Goal: Task Accomplishment & Management: Manage account settings

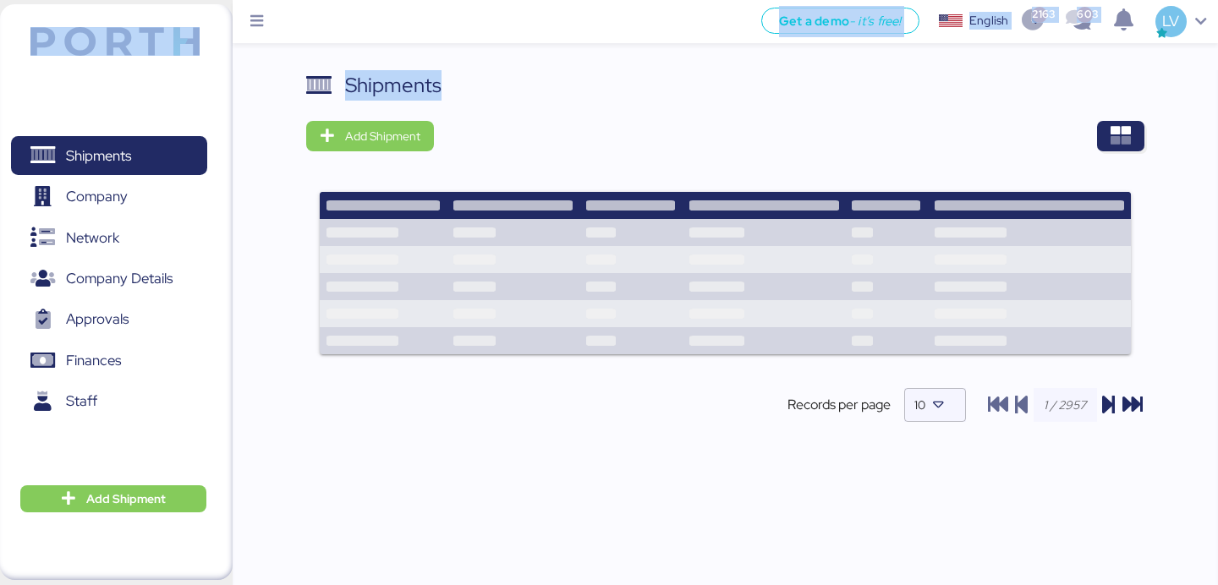
drag, startPoint x: 0, startPoint y: 0, endPoint x: 1036, endPoint y: 103, distance: 1041.5
click at [1003, 98] on div "Get a demo - it’s free! Get a demo English Inglés English 2163 603 LV Shipments…" at bounding box center [609, 301] width 1218 height 602
click at [1129, 130] on icon "button" at bounding box center [1121, 136] width 20 height 20
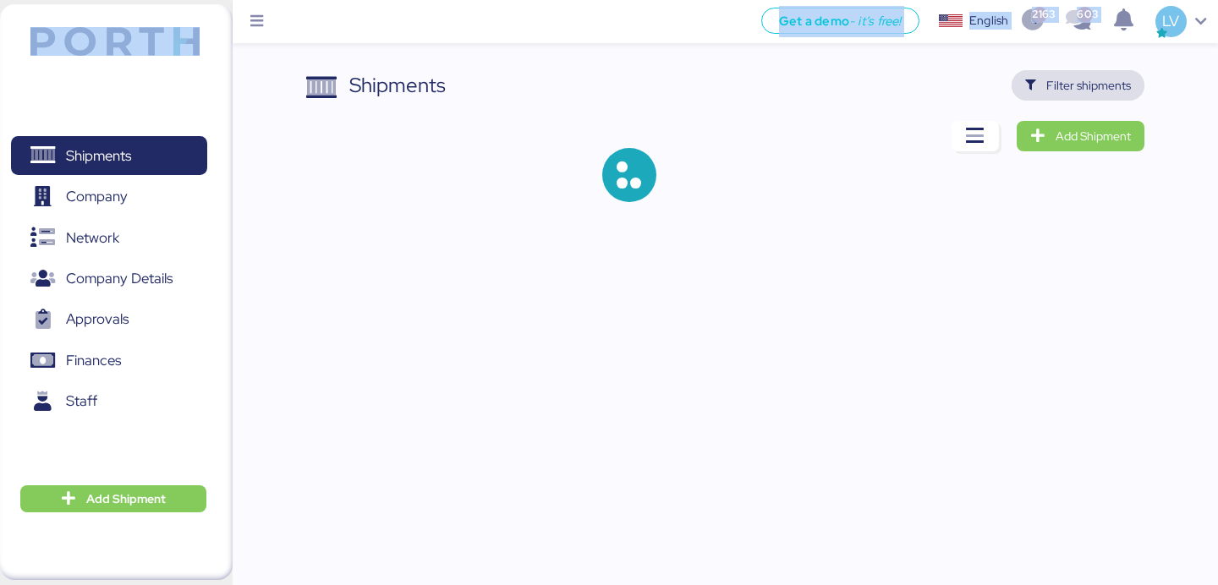
click at [1099, 80] on span "Filter shipments" at bounding box center [1089, 85] width 85 height 20
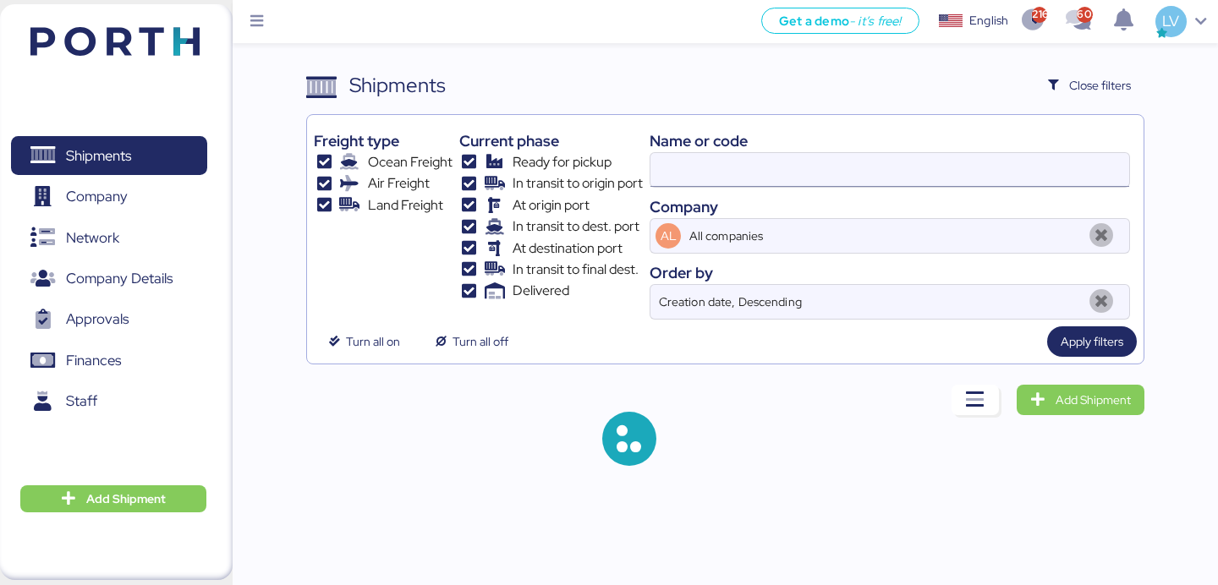
click at [915, 167] on input at bounding box center [890, 170] width 479 height 34
paste input "O0051913-GP"
type input "O0051913"
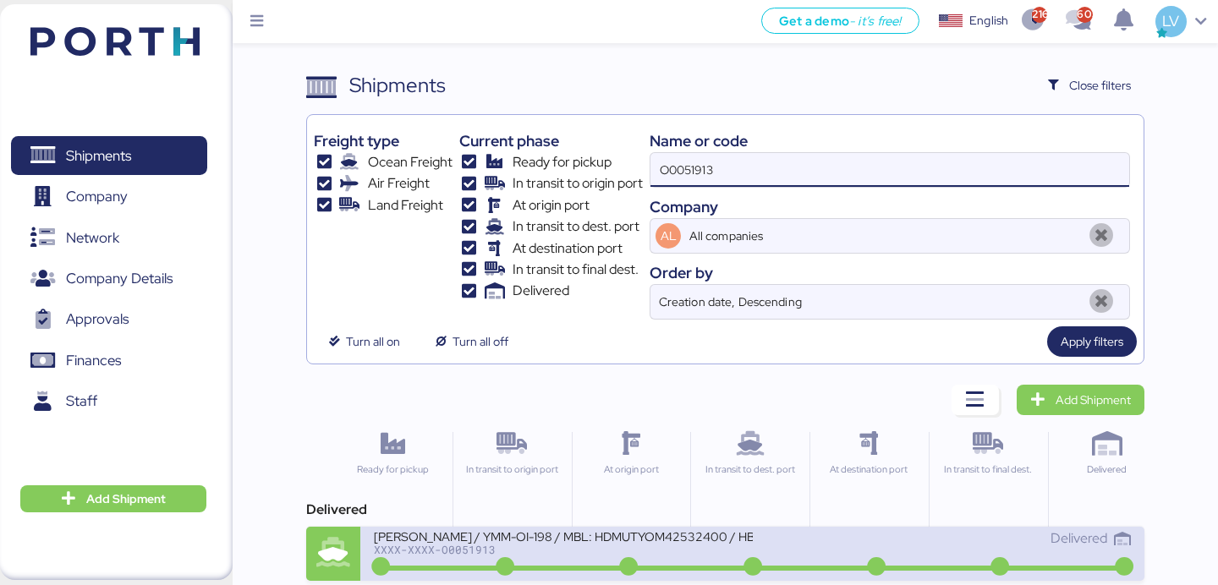
click at [534, 552] on div "XXXX-XXXX-O0051913" at bounding box center [563, 550] width 378 height 12
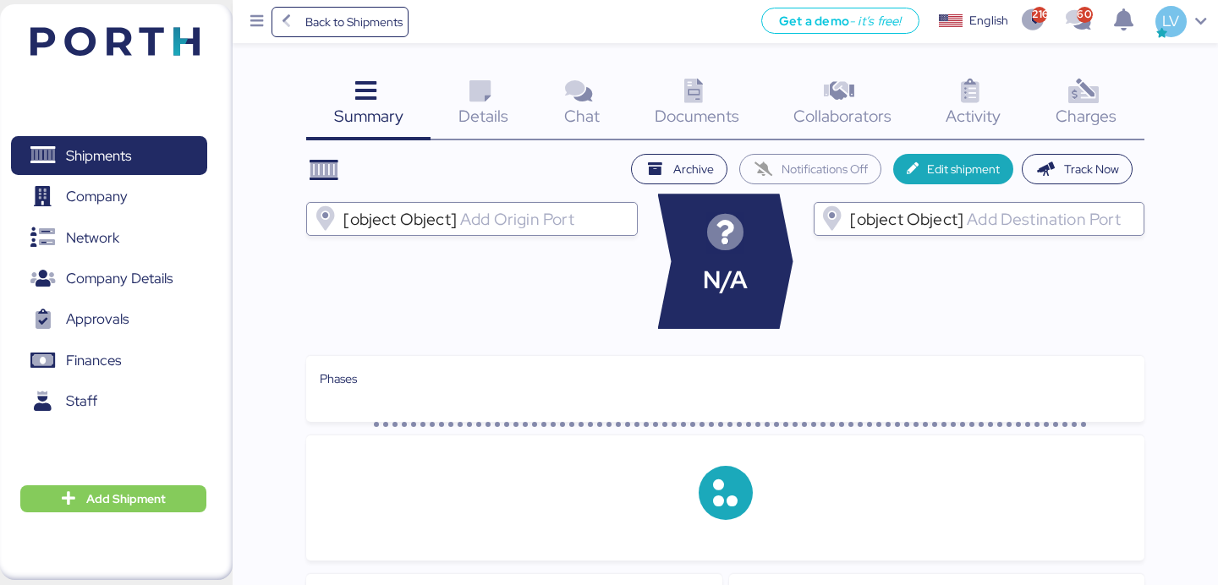
click at [1120, 94] on div "Charges 0" at bounding box center [1087, 105] width 116 height 70
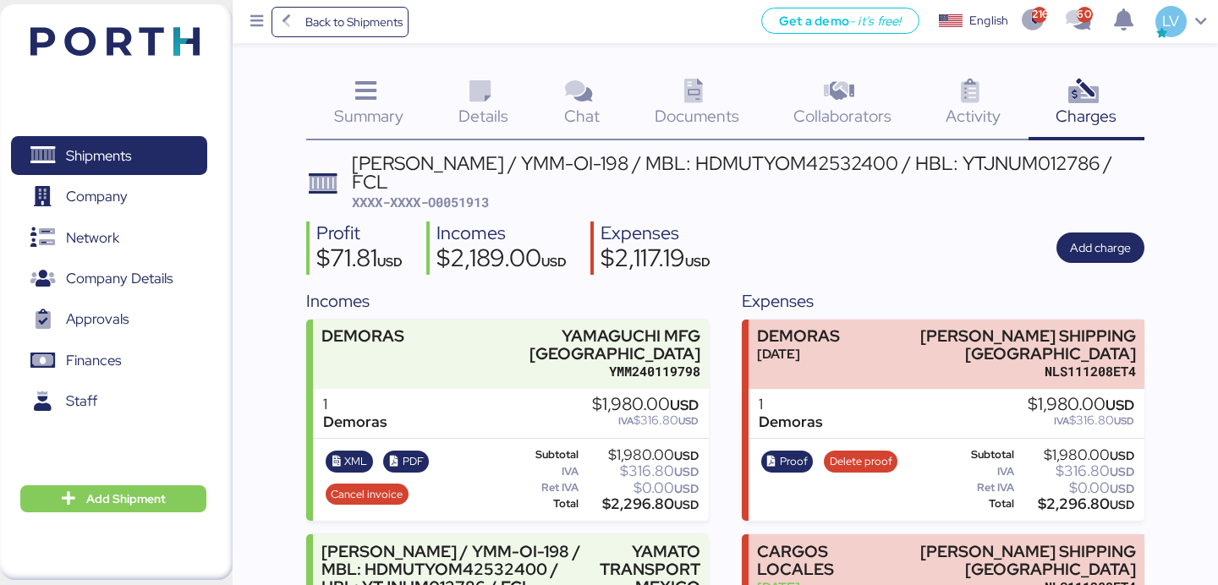
click at [458, 206] on span "XXXX-XXXX-O0051913" at bounding box center [420, 202] width 137 height 17
copy span "O0051913"
click at [349, 25] on span "Back to Shipments" at bounding box center [353, 22] width 97 height 20
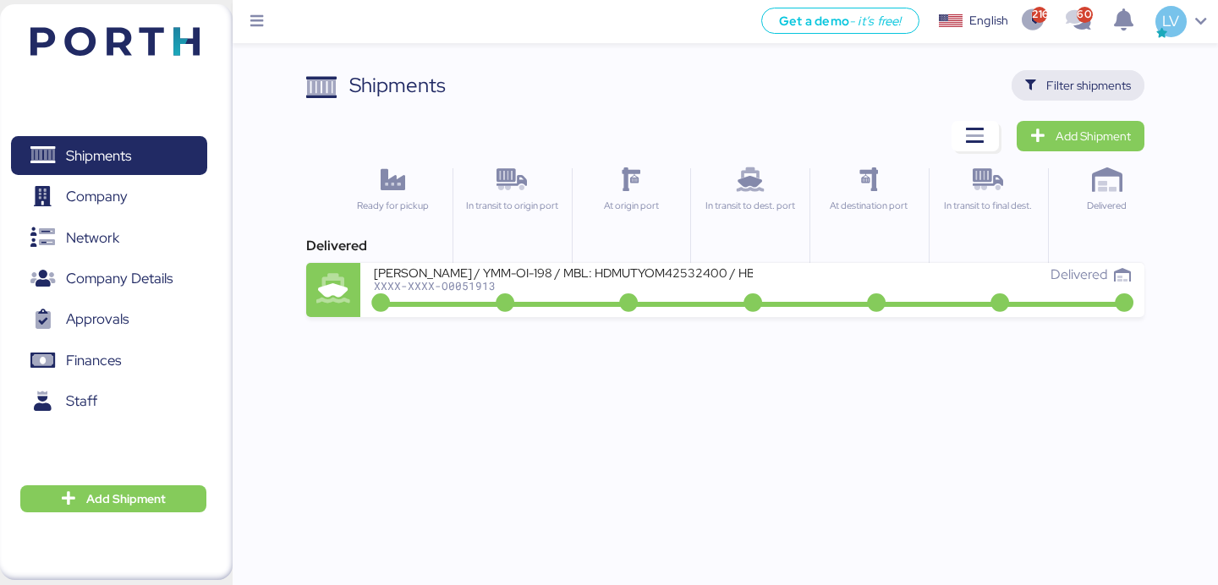
click at [1067, 99] on span "Filter shipments" at bounding box center [1078, 85] width 133 height 30
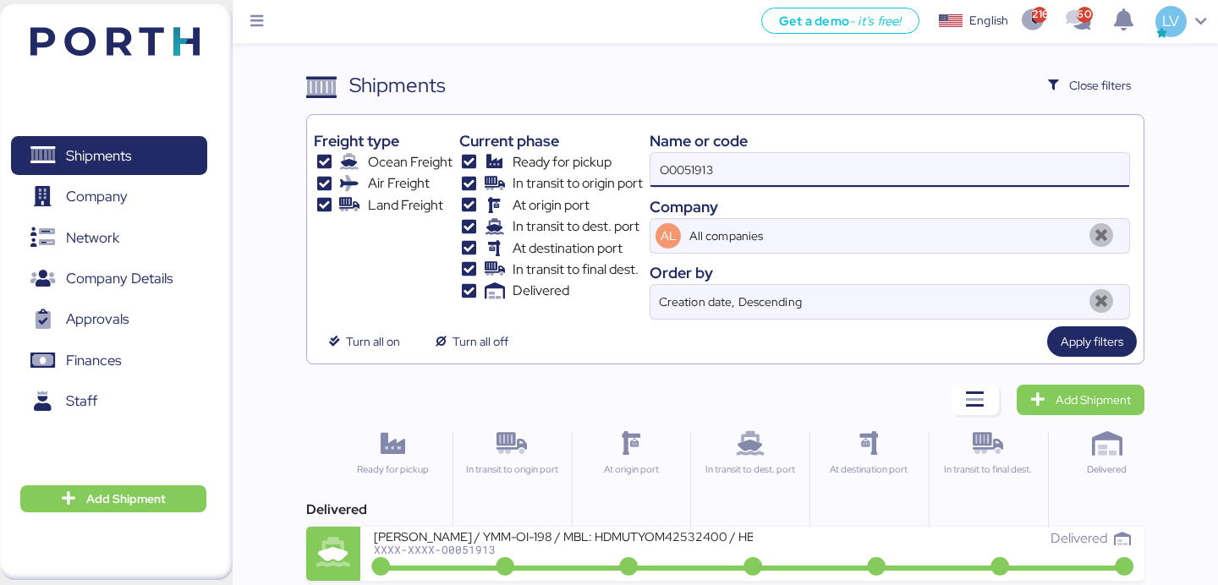
click at [931, 161] on input "O0051913" at bounding box center [890, 170] width 479 height 34
paste input "KMTCJKT5210744"
type input "KMTCJKT5210744"
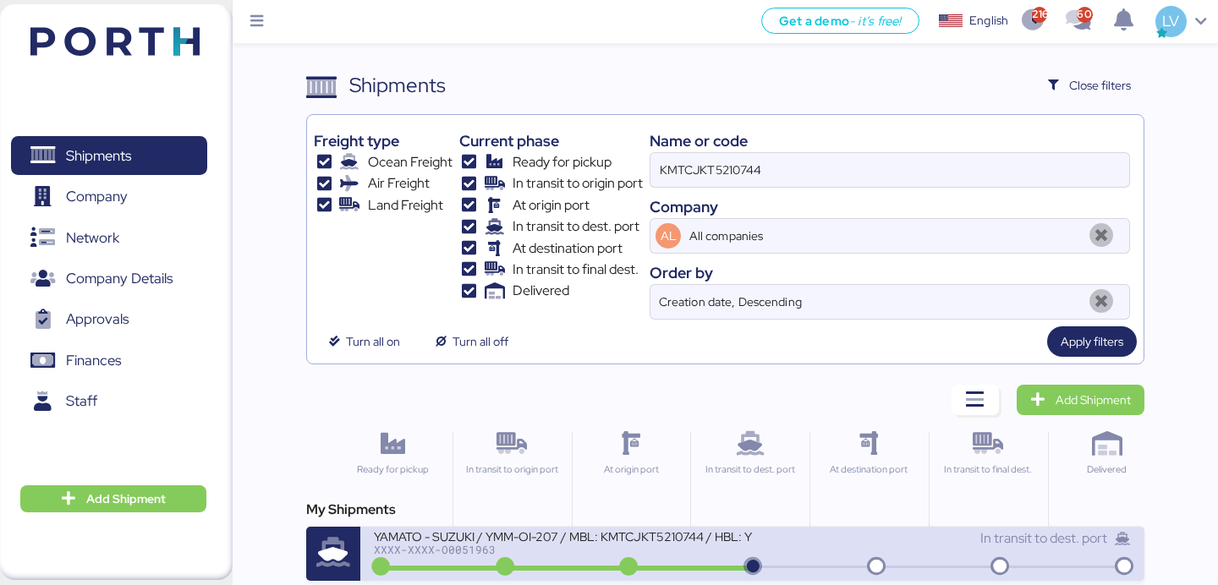
click at [486, 552] on div "XXXX-XXXX-O0051963" at bounding box center [563, 550] width 378 height 12
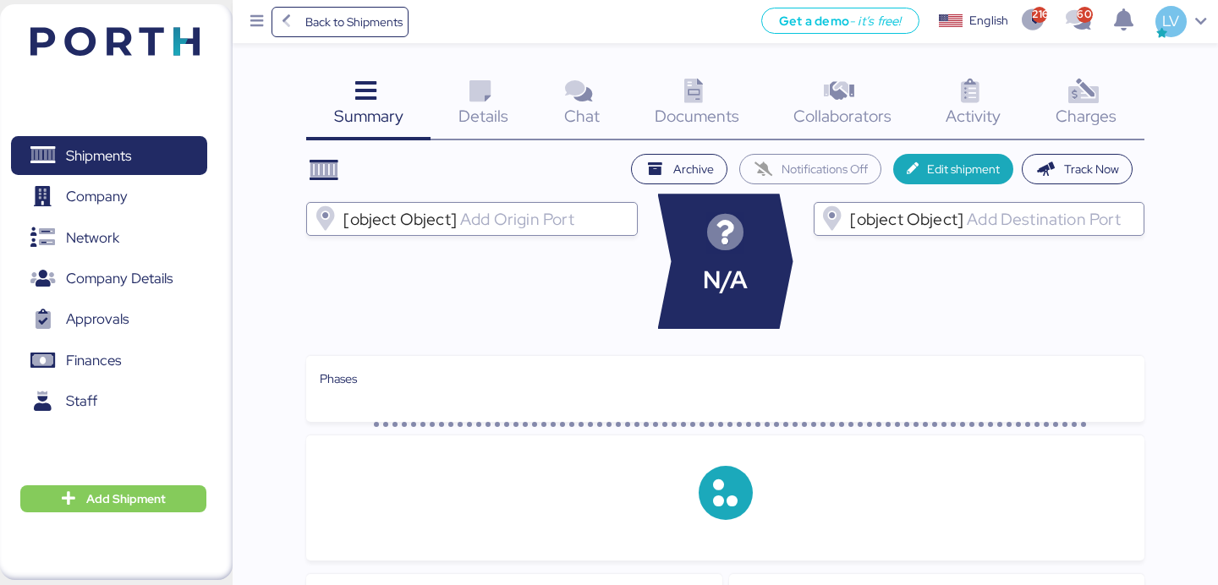
click at [1113, 122] on span "Charges" at bounding box center [1086, 116] width 61 height 22
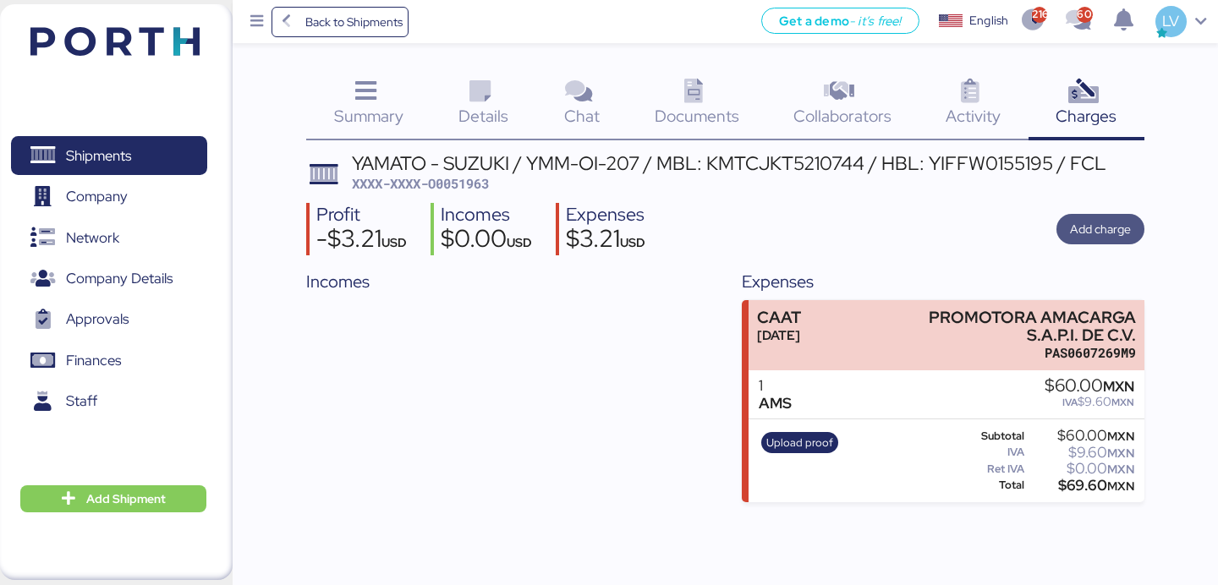
click at [1134, 227] on span "Add charge" at bounding box center [1101, 229] width 88 height 30
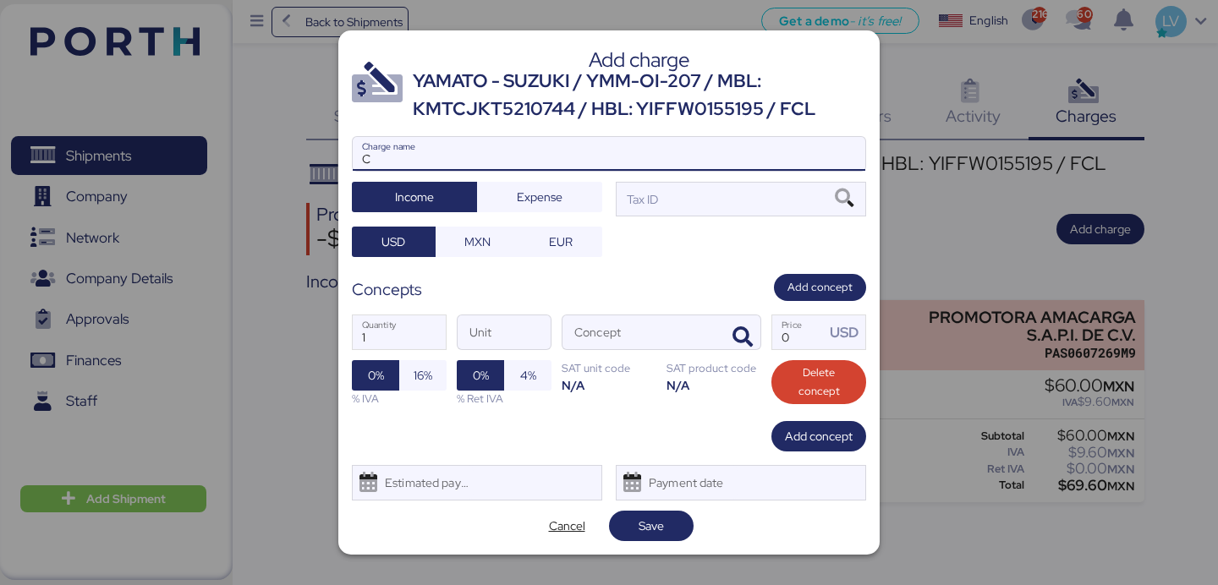
click at [565, 153] on input "C" at bounding box center [609, 154] width 513 height 34
type input "CARGOS LOCALES"
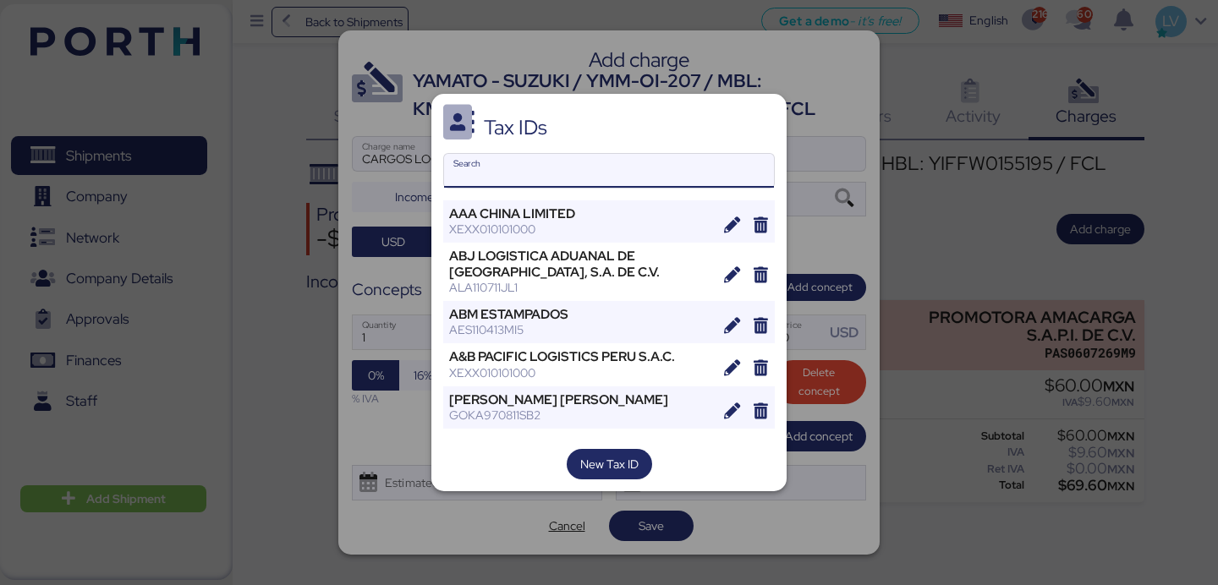
click at [608, 157] on input "Search" at bounding box center [609, 171] width 330 height 34
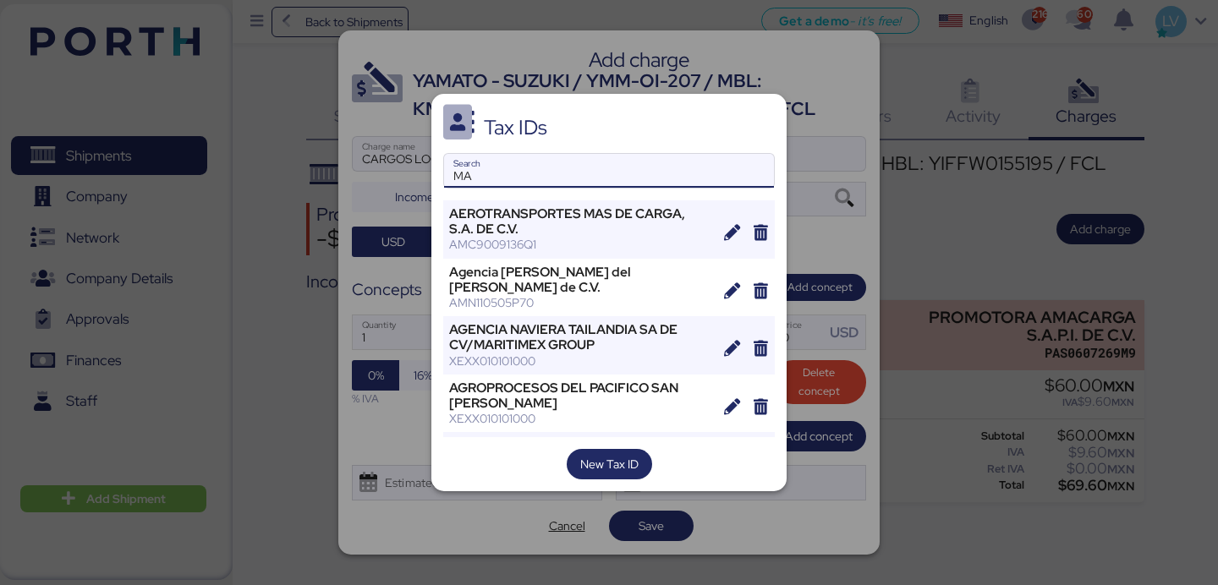
type input "M"
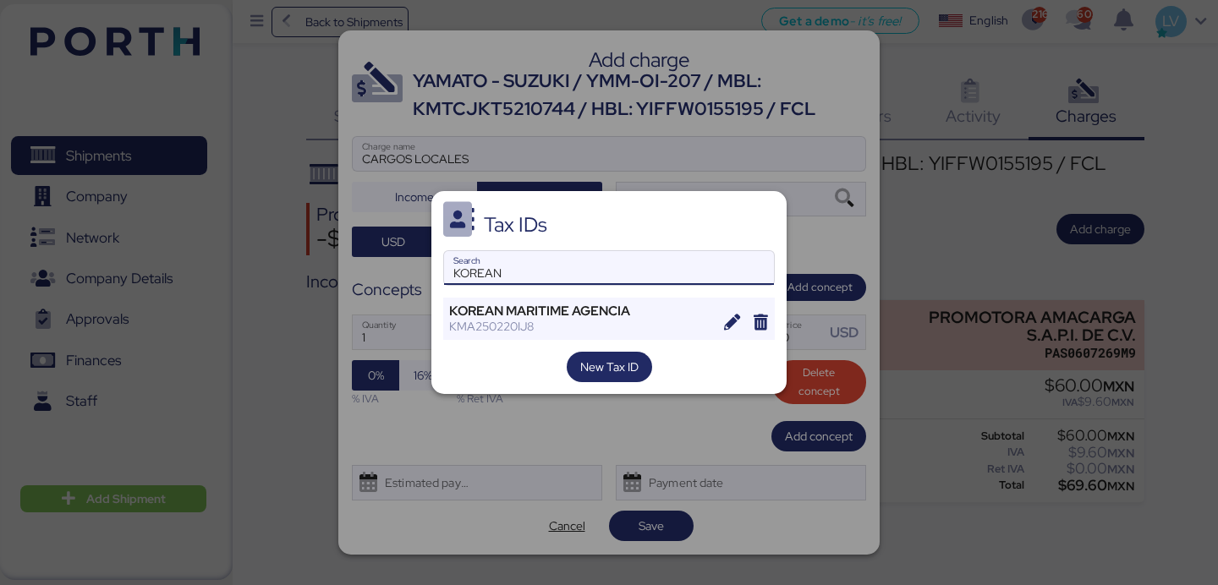
type input "KOREAN"
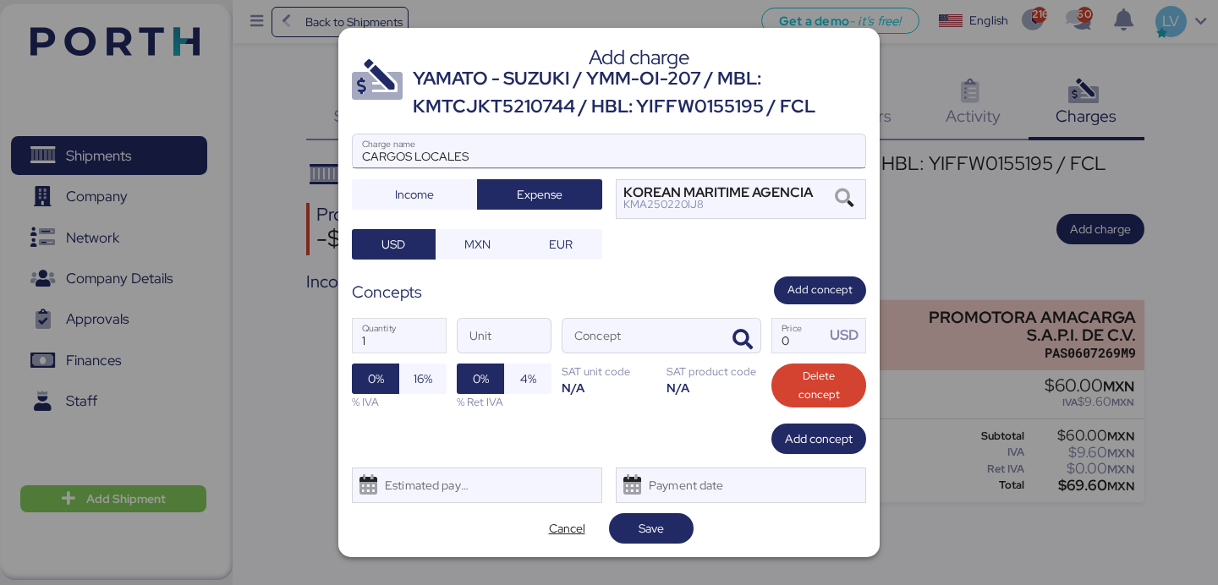
click at [512, 157] on input "CARGOS LOCALES" at bounding box center [609, 152] width 513 height 34
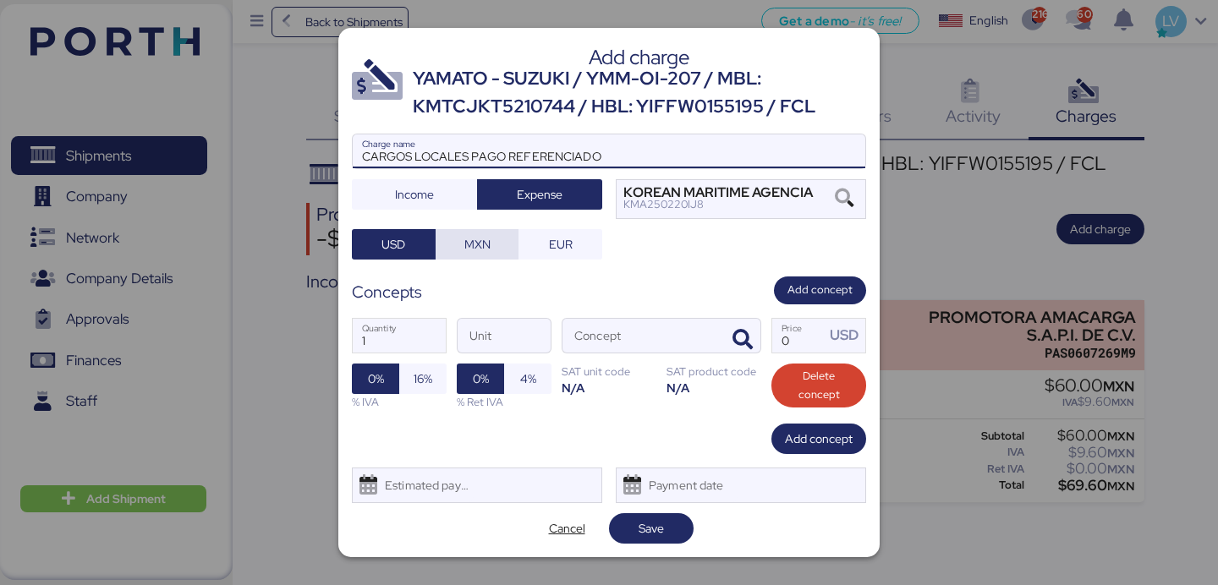
type input "CARGOS LOCALES PAGO REFERENCIADO"
click at [485, 249] on span "MXN" at bounding box center [477, 244] width 26 height 20
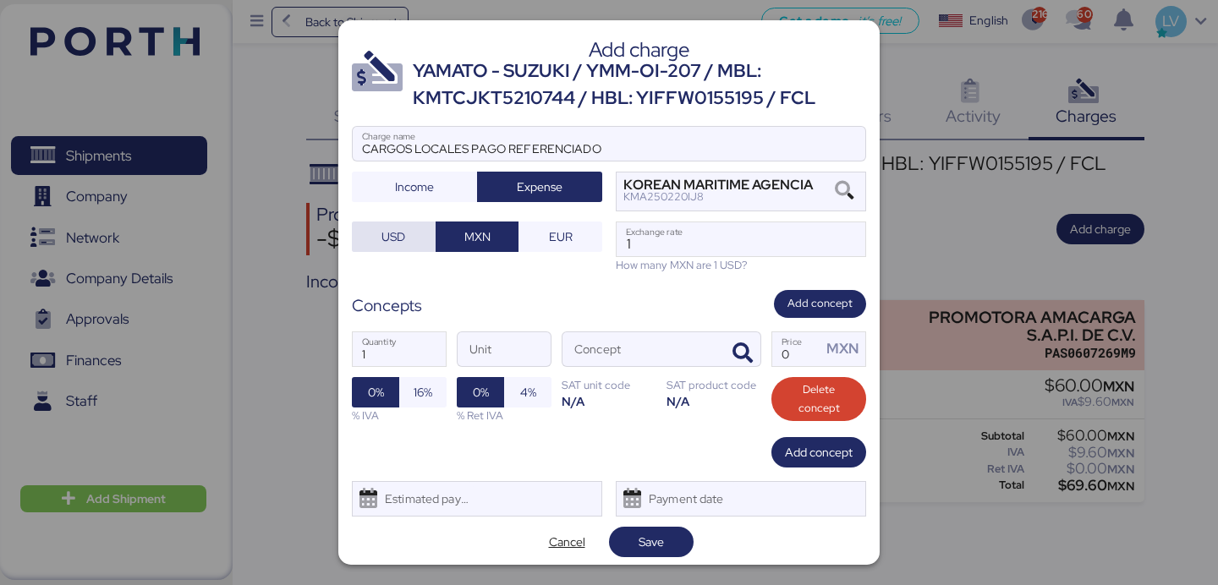
click at [414, 241] on span "USD" at bounding box center [393, 237] width 57 height 24
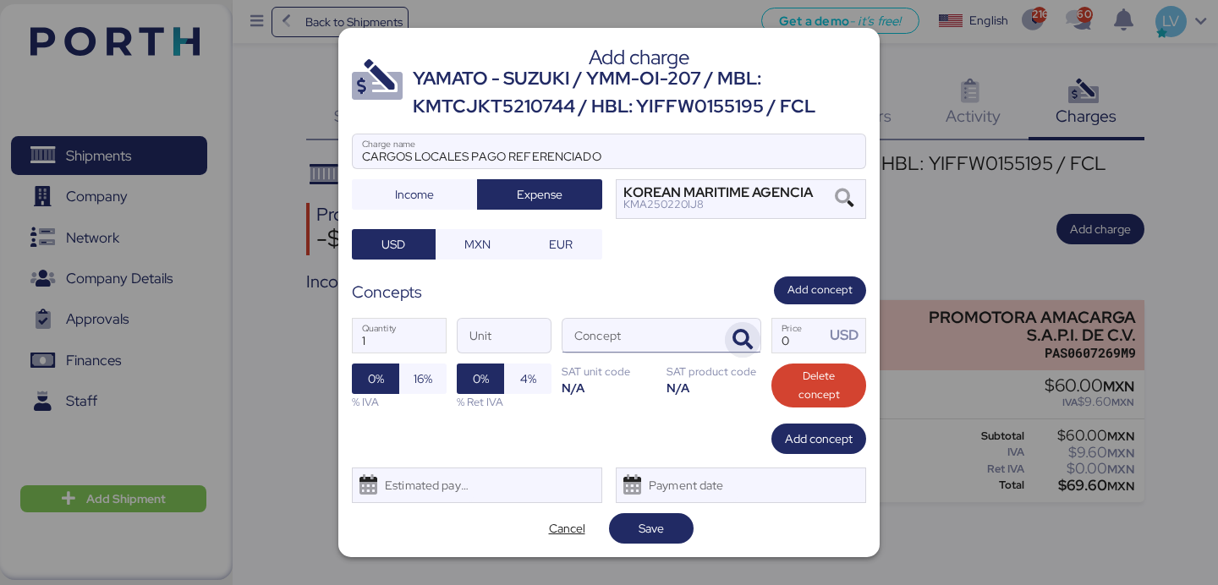
click at [744, 347] on icon "button" at bounding box center [743, 340] width 20 height 20
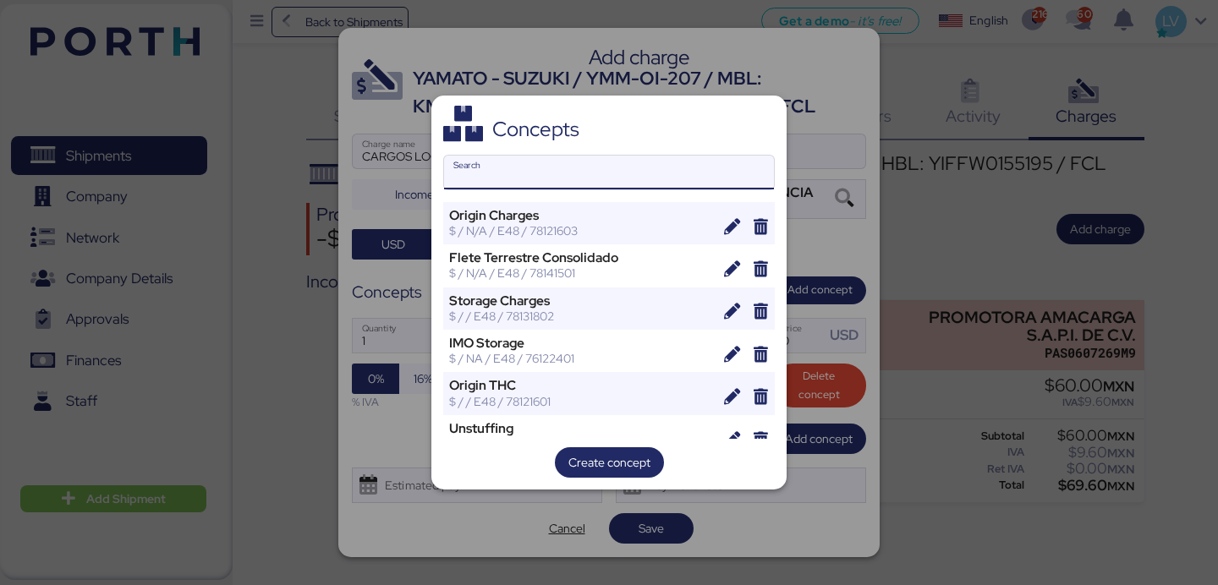
click at [591, 168] on input "Search" at bounding box center [609, 173] width 330 height 34
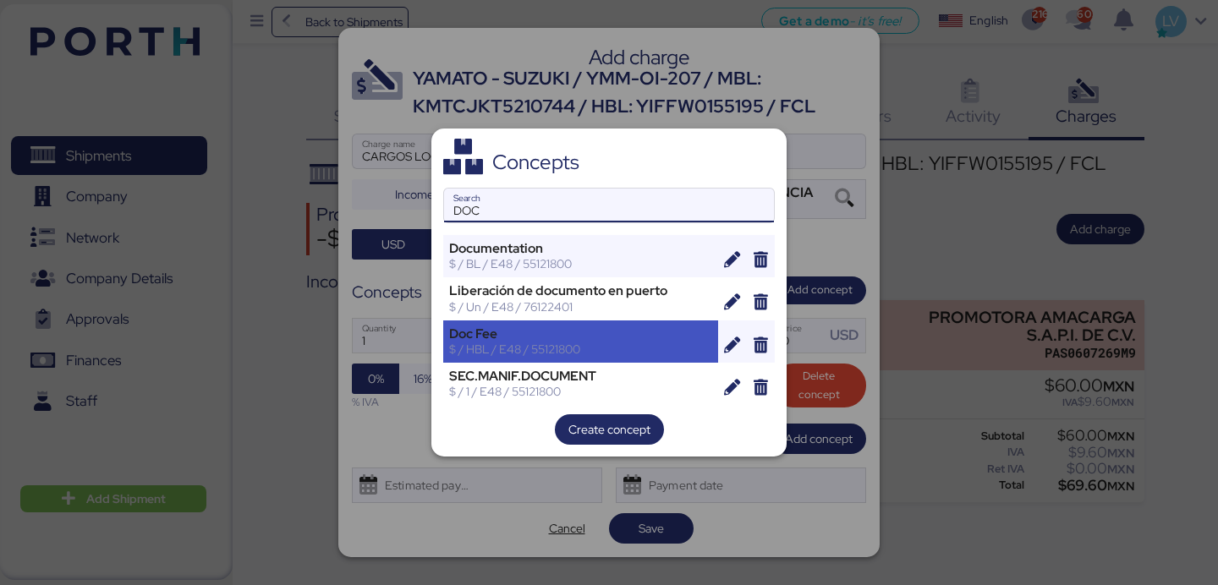
type input "DOC"
click at [512, 327] on div "Doc Fee" at bounding box center [580, 334] width 263 height 15
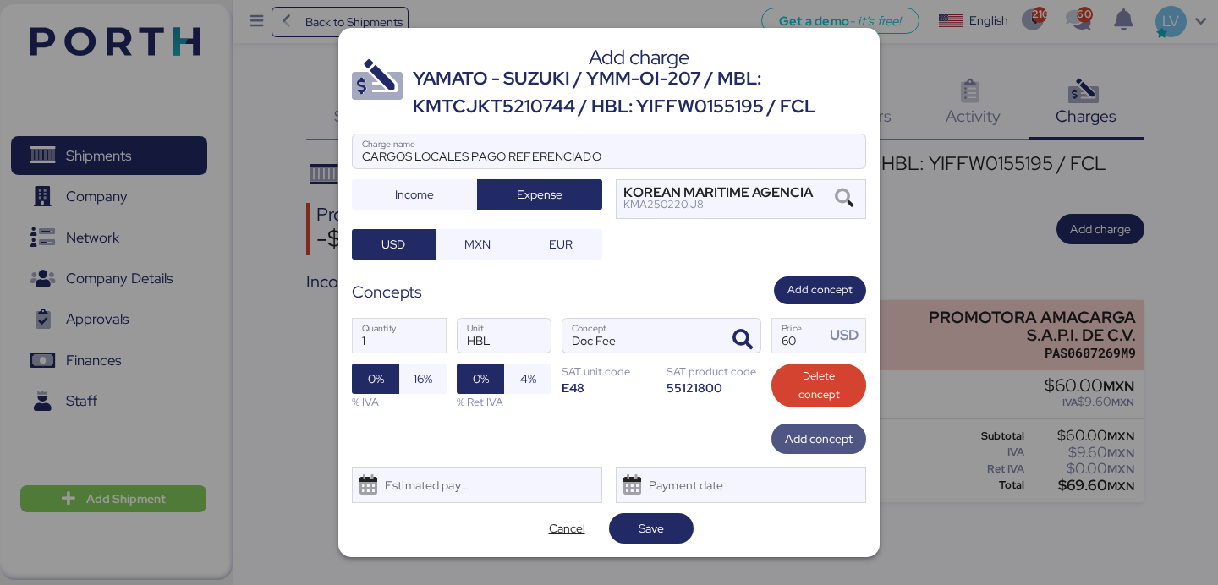
click at [799, 433] on span "Add concept" at bounding box center [819, 439] width 68 height 20
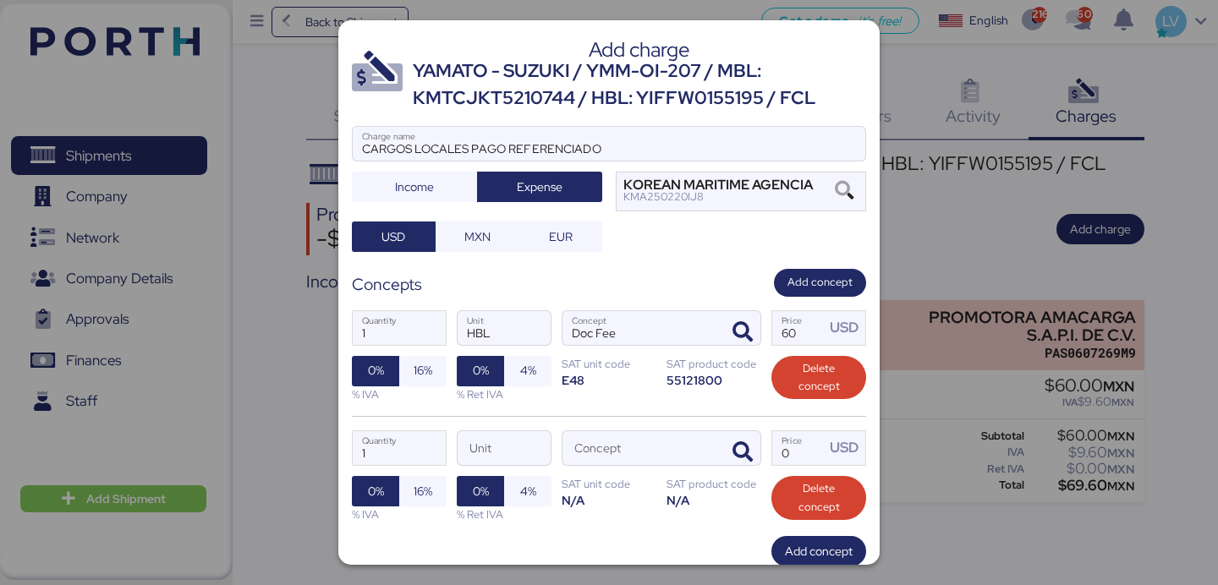
click at [739, 426] on div "1 Quantity Unit Concept 0 Price USD 0% 16% % IVA 0% 4% % Ret IVA SAT unit code …" at bounding box center [609, 476] width 514 height 120
click at [743, 444] on icon "button" at bounding box center [743, 452] width 20 height 20
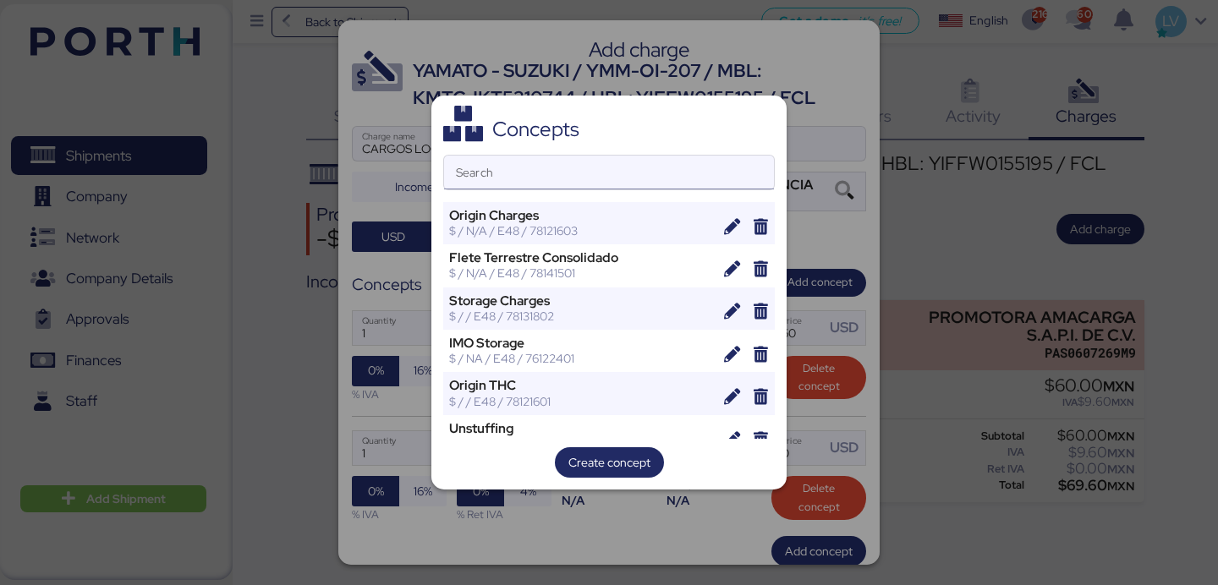
click at [654, 178] on input "Search" at bounding box center [609, 173] width 330 height 34
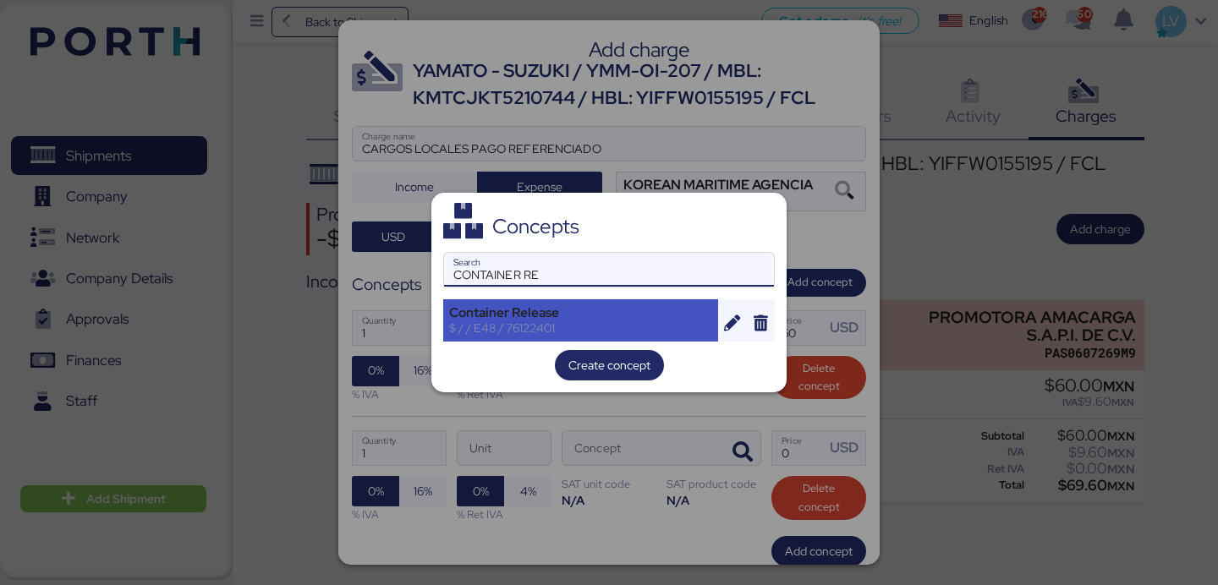
type input "CONTAINER RE"
click at [622, 317] on div "Container Release" at bounding box center [580, 312] width 263 height 15
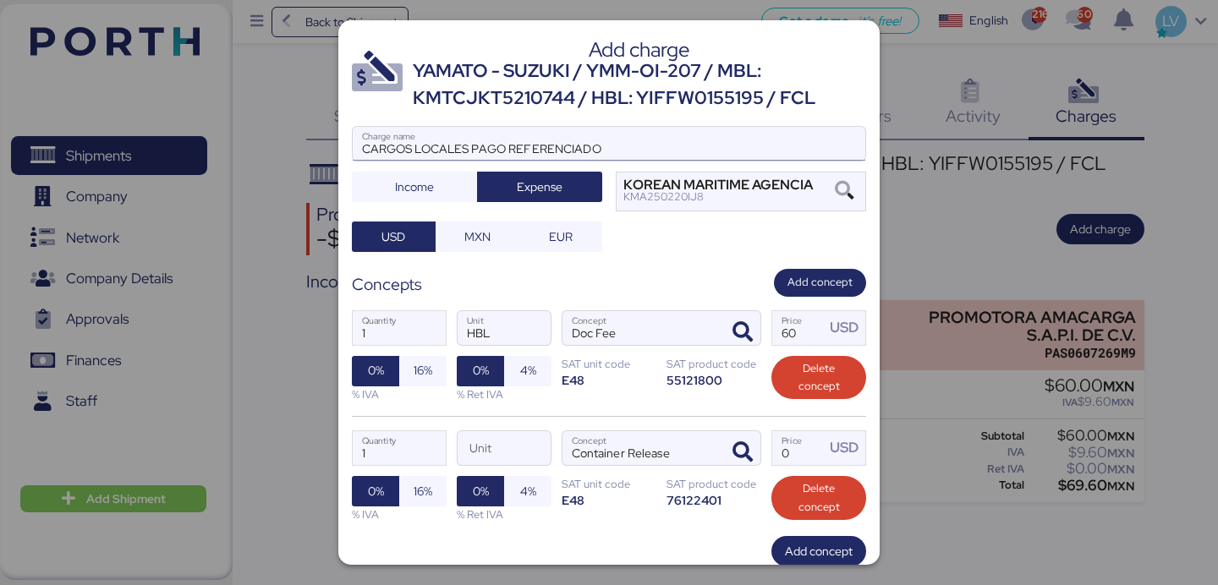
click at [615, 140] on input "CARGOS LOCALES PAGO REFERENCIADO" at bounding box center [609, 144] width 513 height 34
type input "CARGOS LOCALES PAGO REFERENCIADO EN PESOS"
click at [807, 332] on input "60" at bounding box center [798, 328] width 52 height 34
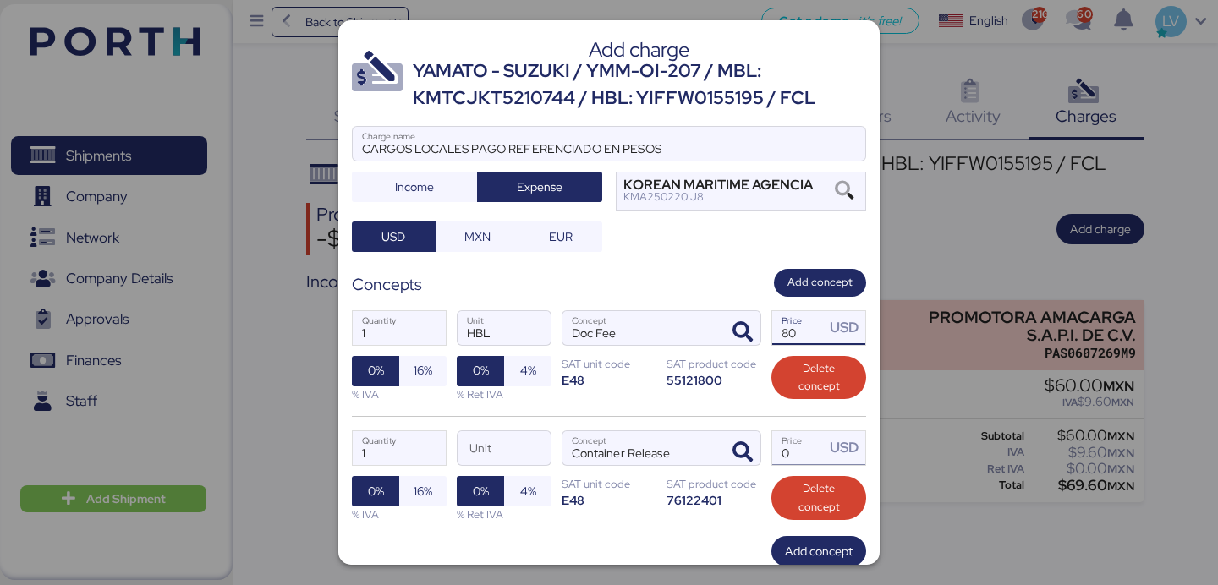
type input "80"
click at [803, 450] on input "Price USD" at bounding box center [798, 448] width 52 height 34
type input "35"
drag, startPoint x: 629, startPoint y: 464, endPoint x: 606, endPoint y: 466, distance: 23.7
click at [629, 464] on div "Container Release Concept" at bounding box center [641, 448] width 157 height 34
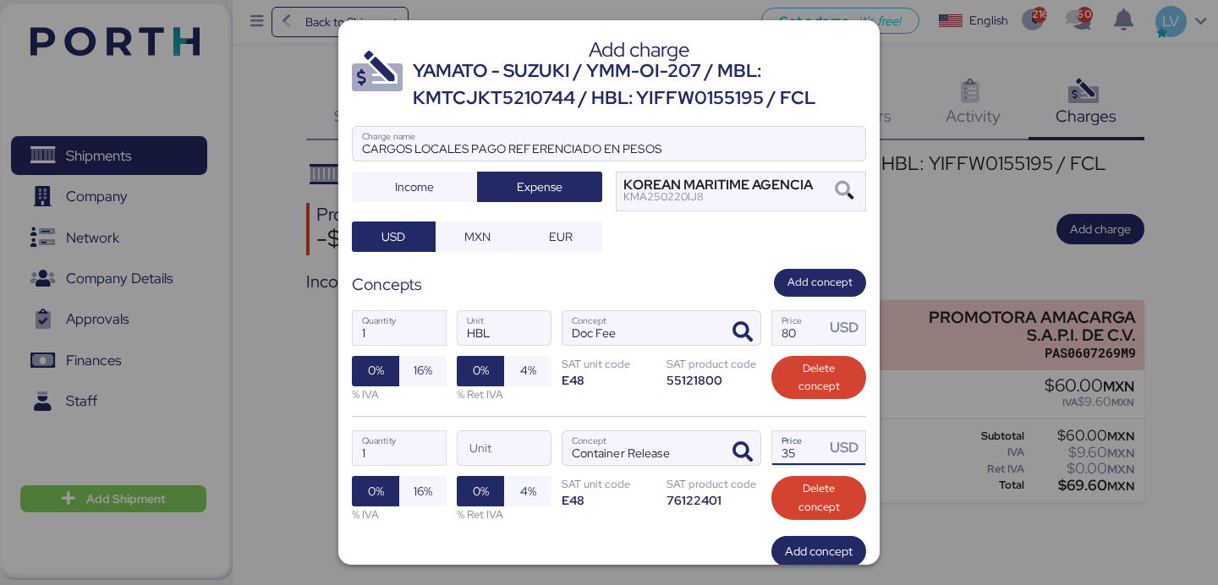
click at [629, 464] on input "Container Release" at bounding box center [641, 448] width 157 height 34
drag, startPoint x: 420, startPoint y: 380, endPoint x: 415, endPoint y: 492, distance: 112.6
click at [420, 380] on span "16%" at bounding box center [423, 370] width 19 height 20
click at [415, 492] on span "16%" at bounding box center [423, 491] width 19 height 20
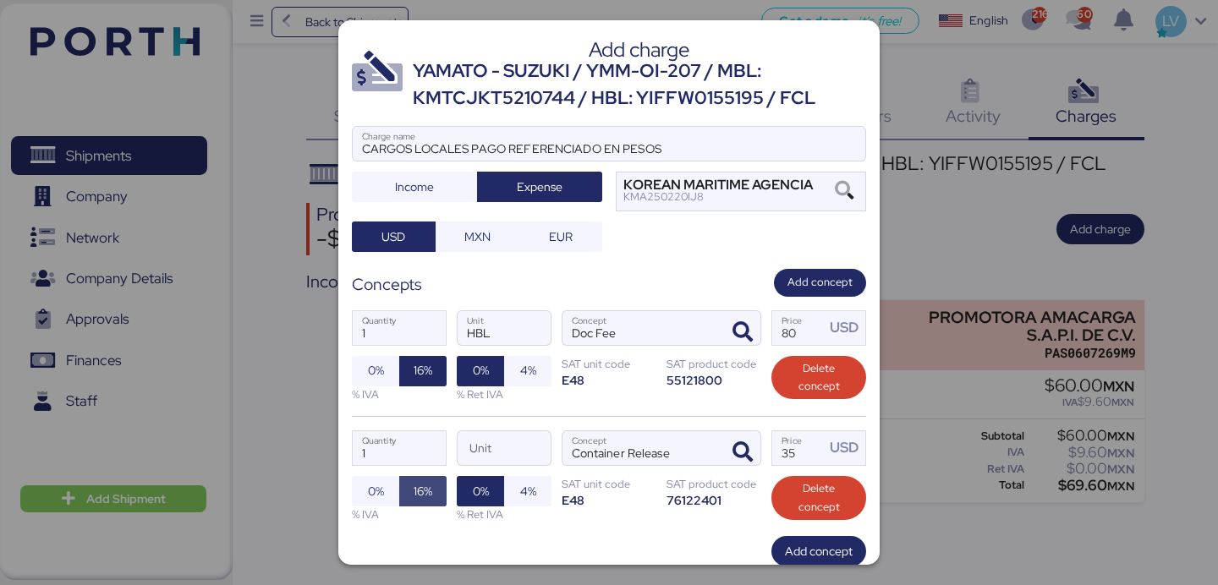
scroll to position [105, 0]
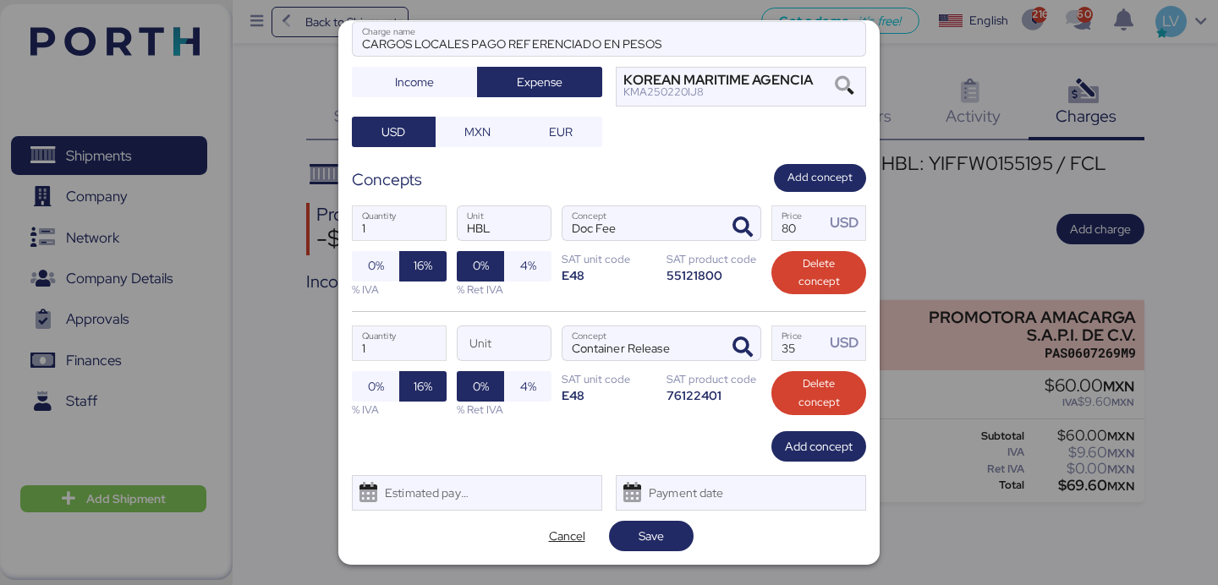
click at [647, 519] on div "Add charge YAMATO - SUZUKI / YMM-OI-207 / MBL: KMTCJKT5210744 / HBL: YIFFW01551…" at bounding box center [608, 292] width 541 height 545
click at [649, 542] on span "Save" at bounding box center [651, 536] width 25 height 20
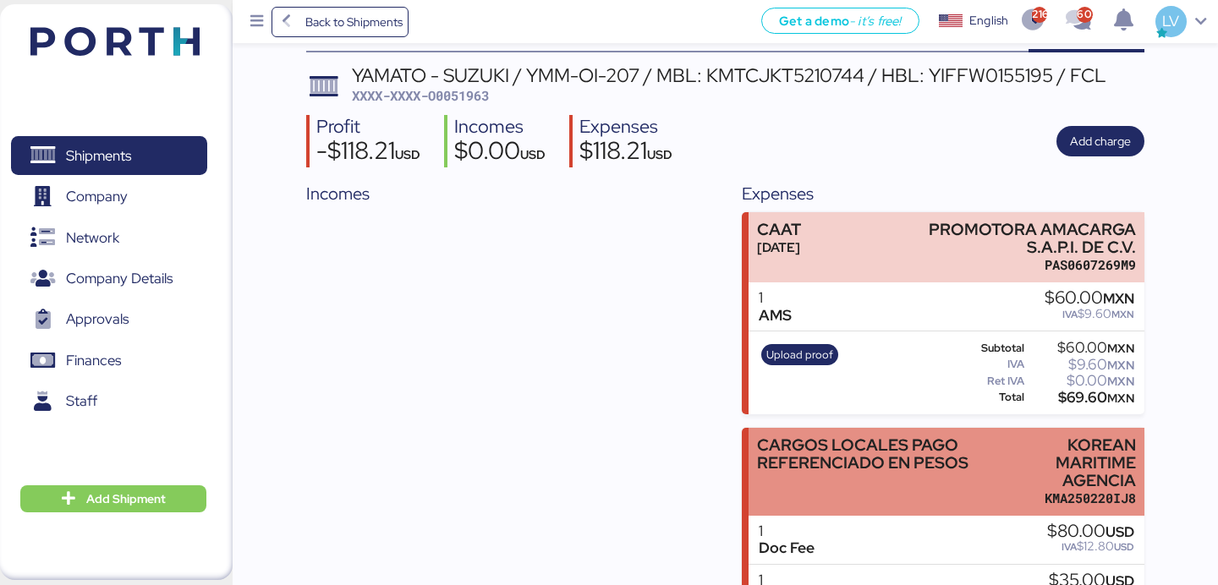
scroll to position [214, 0]
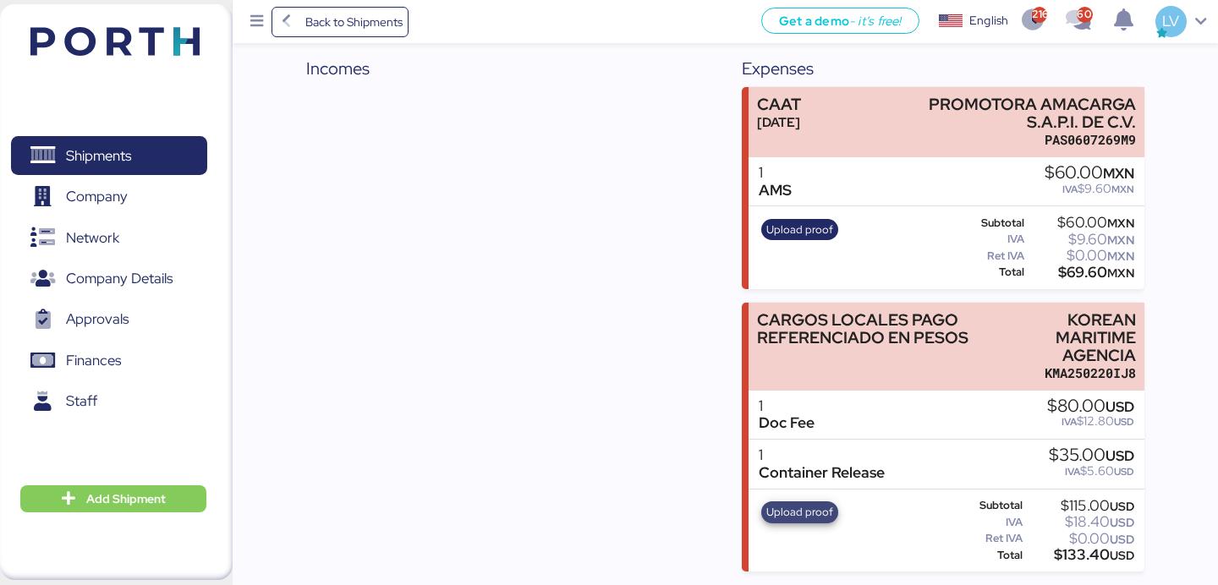
click at [811, 504] on span "Upload proof" at bounding box center [800, 512] width 67 height 19
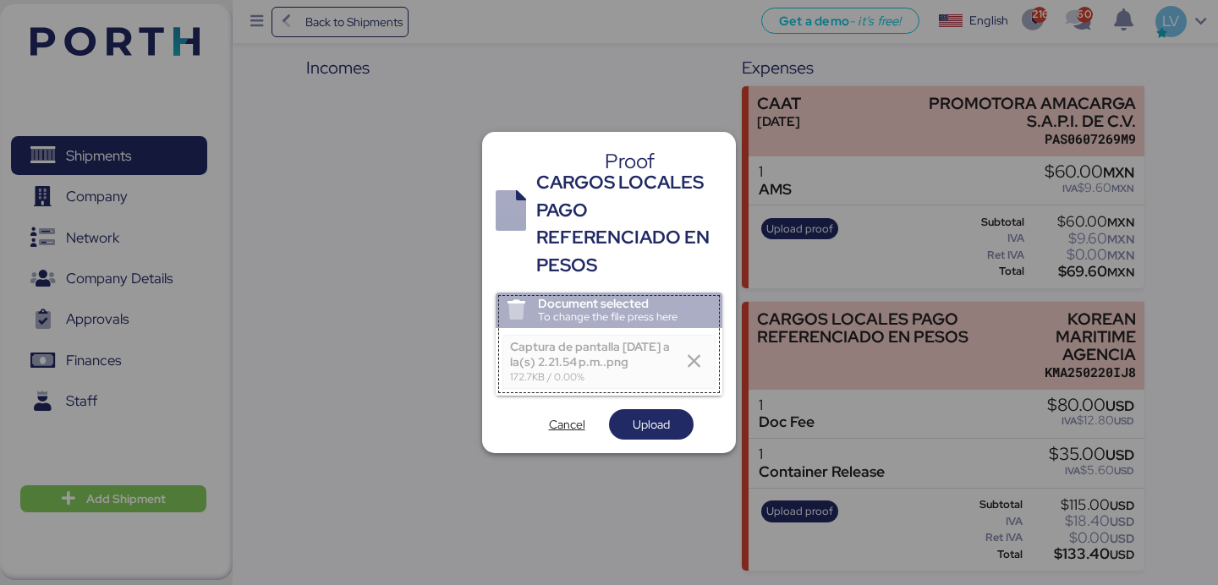
click at [655, 406] on div "Document selected To change the file press here Captura de pantalla 2025-09-08 …" at bounding box center [609, 366] width 227 height 147
click at [655, 426] on span "Upload" at bounding box center [651, 425] width 37 height 20
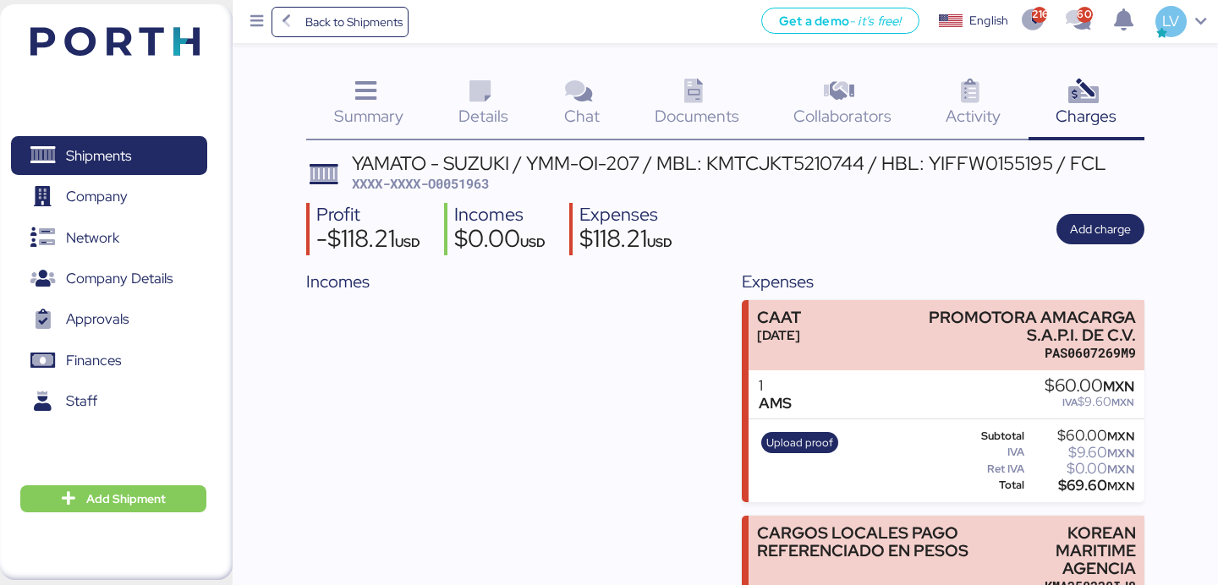
click at [448, 193] on div "YAMATO - SUZUKI / YMM-OI-207 / MBL: KMTCJKT5210744 / HBL: YIFFW0155195 / FCL XX…" at bounding box center [725, 470] width 838 height 632
copy div "Incomes"
click at [495, 190] on div "YAMATO - SUZUKI / YMM-OI-207 / MBL: KMTCJKT5210744 / HBL: YIFFW0155195 / FCL XX…" at bounding box center [729, 174] width 755 height 40
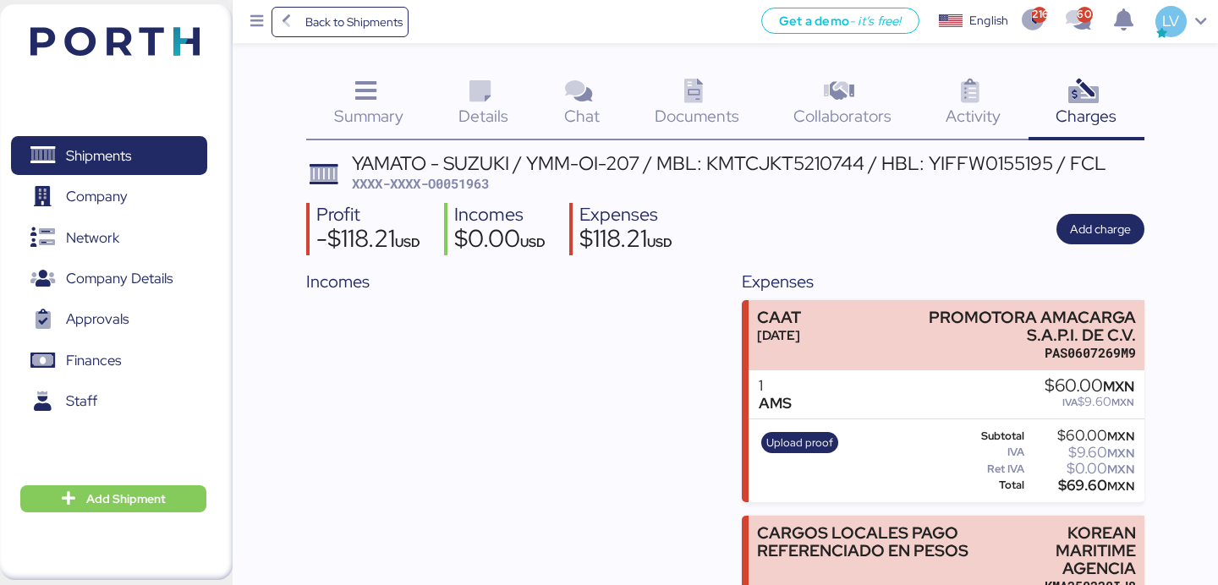
click at [489, 190] on span "XXXX-XXXX-O0051963" at bounding box center [420, 183] width 137 height 17
click at [470, 177] on span "XXXX-XXXX-O0051963" at bounding box center [420, 183] width 137 height 17
copy span "O0051963"
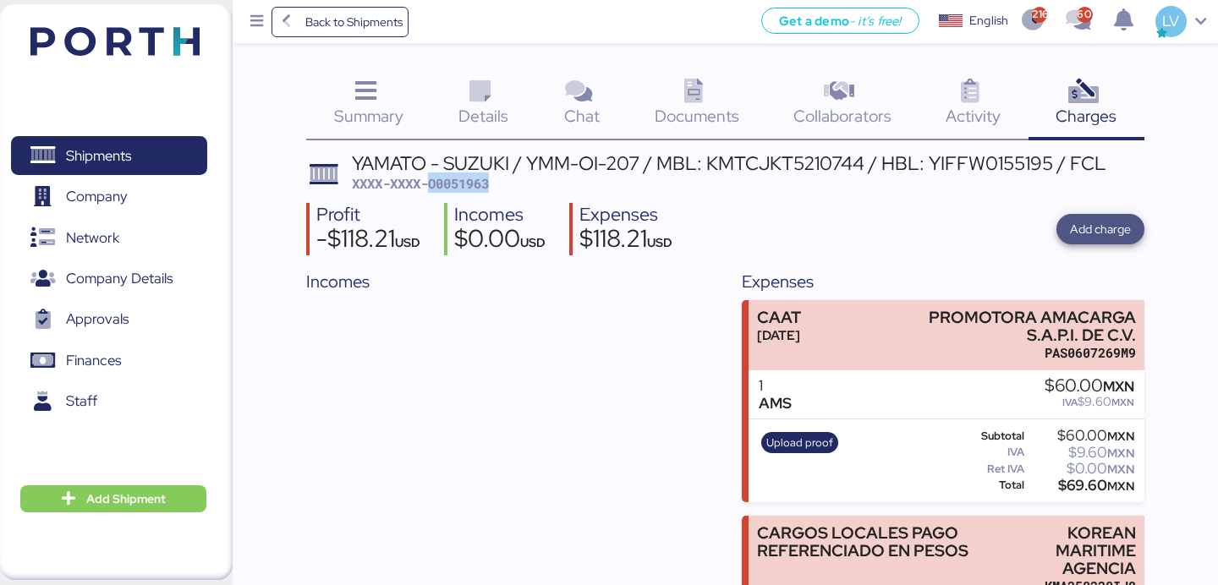
click at [1074, 226] on span "Add charge" at bounding box center [1100, 229] width 61 height 20
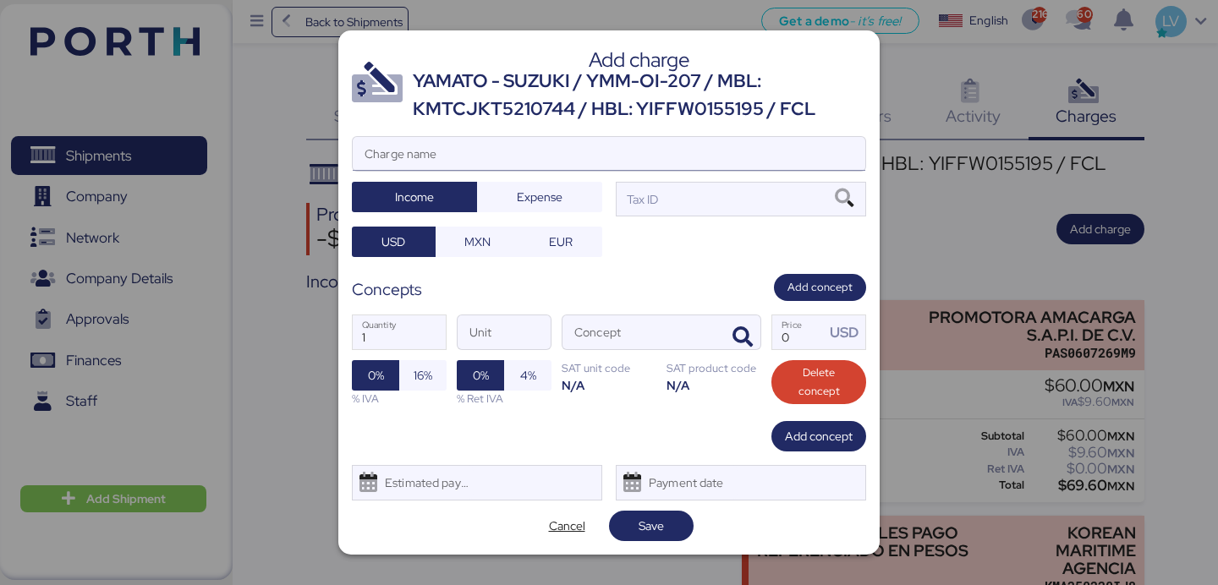
click at [816, 159] on input "Charge name" at bounding box center [609, 154] width 513 height 34
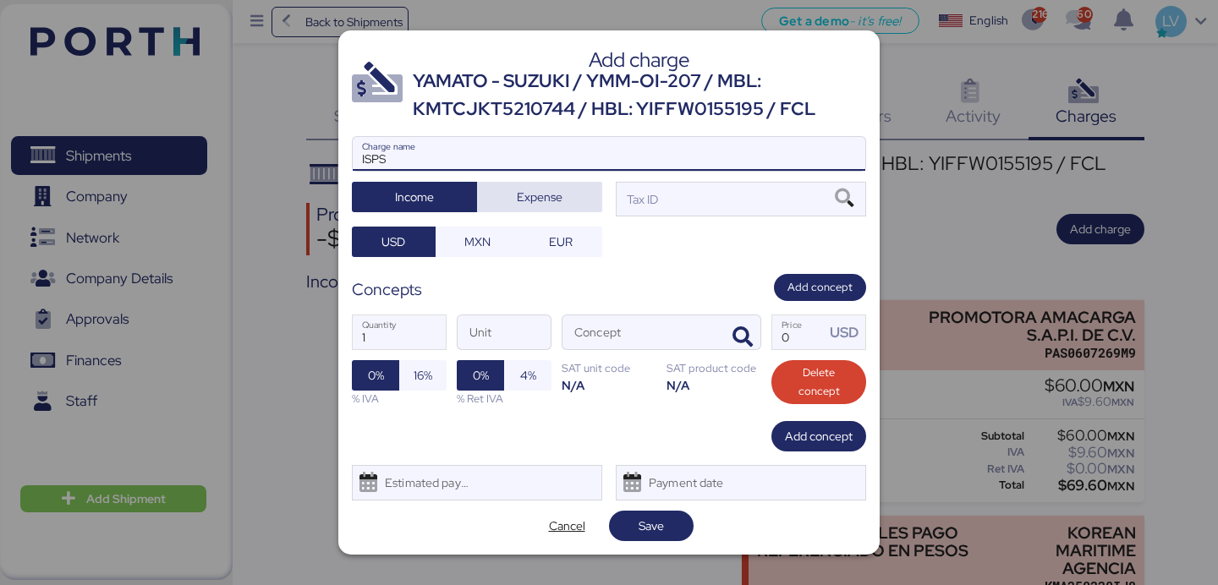
type input "ISPS"
click at [539, 187] on span "Expense" at bounding box center [540, 197] width 46 height 20
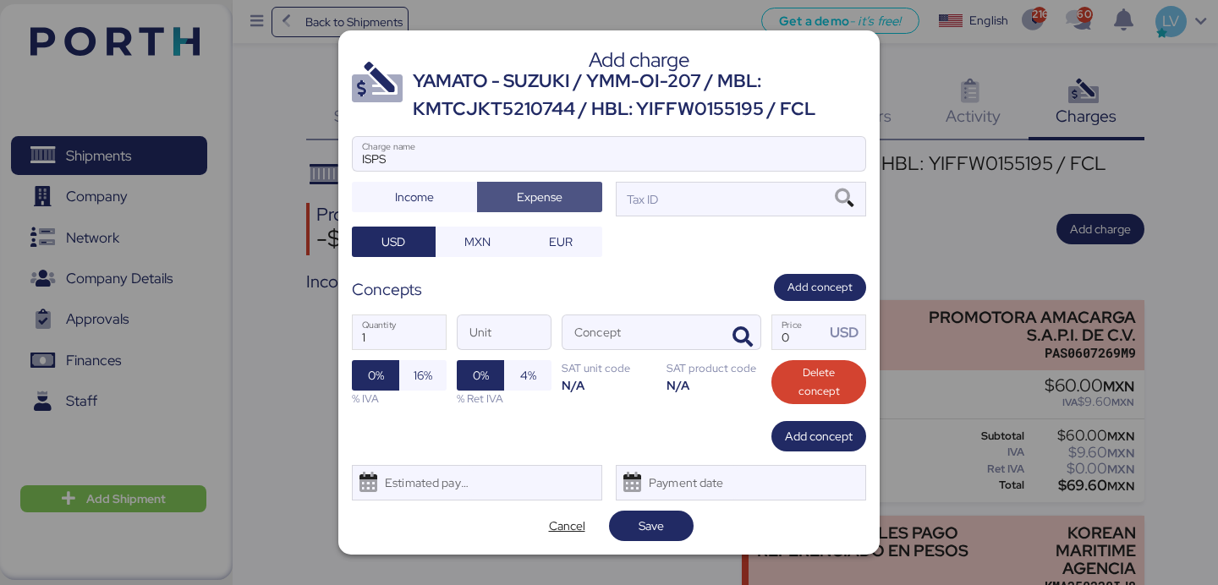
click at [483, 217] on div "ISPS Charge name Income Expense Tax ID USD MXN EUR" at bounding box center [609, 196] width 514 height 120
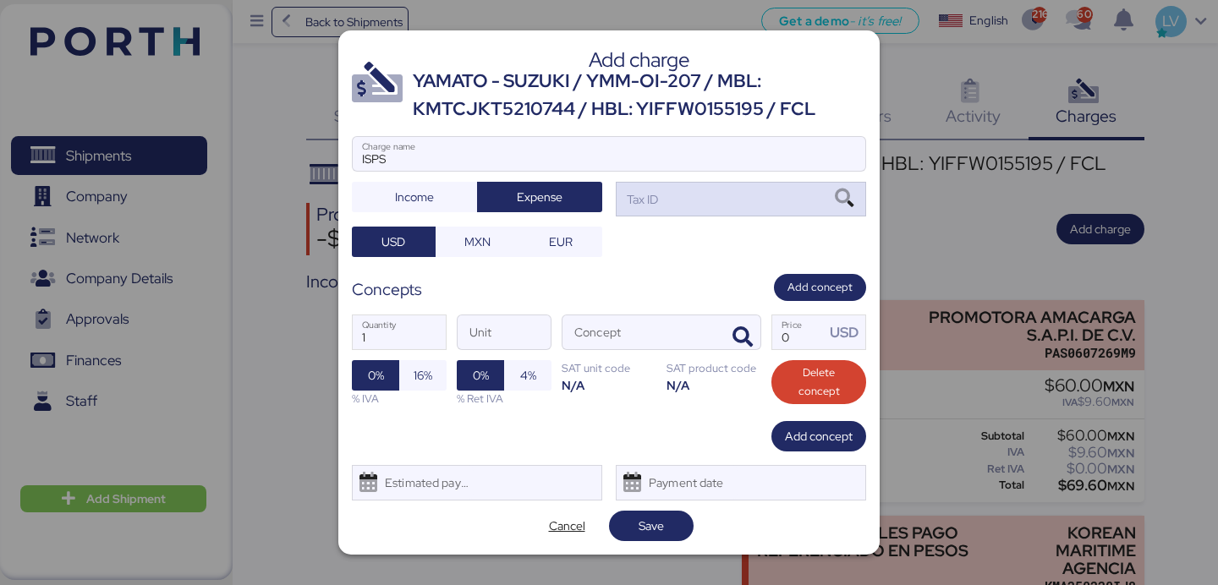
click at [778, 208] on div "Tax ID" at bounding box center [741, 199] width 250 height 34
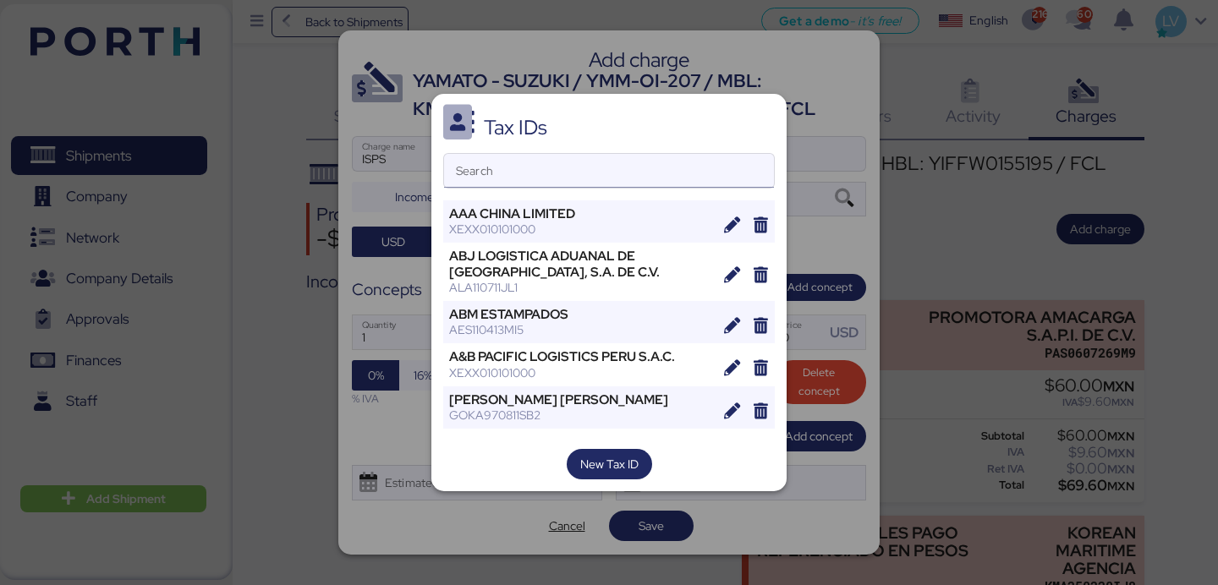
click at [700, 179] on input "Search" at bounding box center [609, 171] width 330 height 34
type input "L"
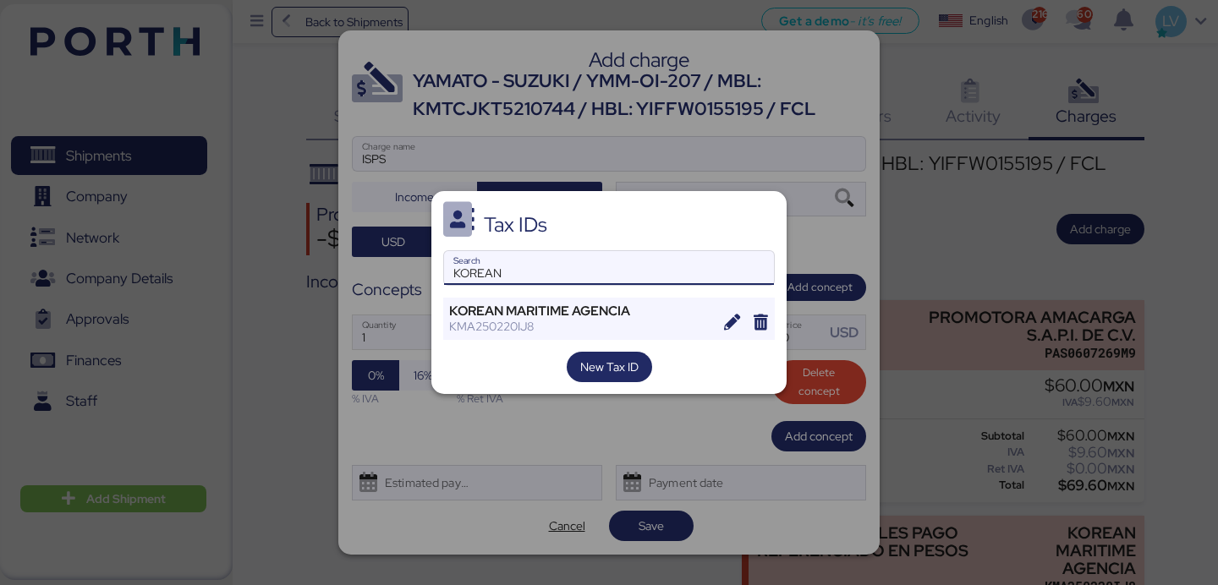
type input "KOREAN"
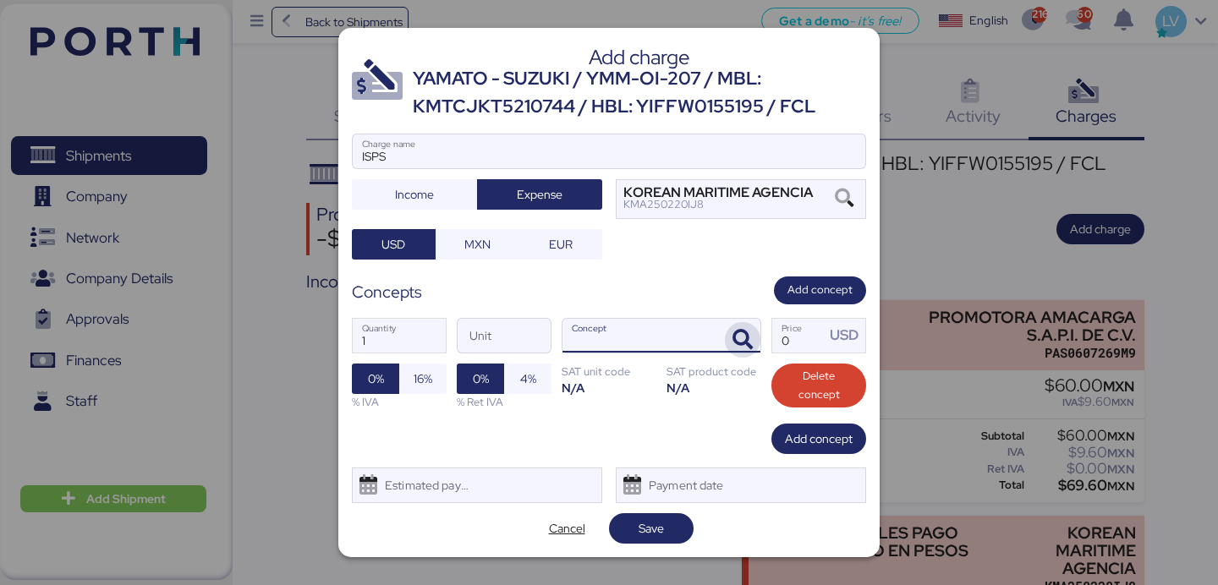
click at [755, 346] on span "button" at bounding box center [743, 340] width 36 height 36
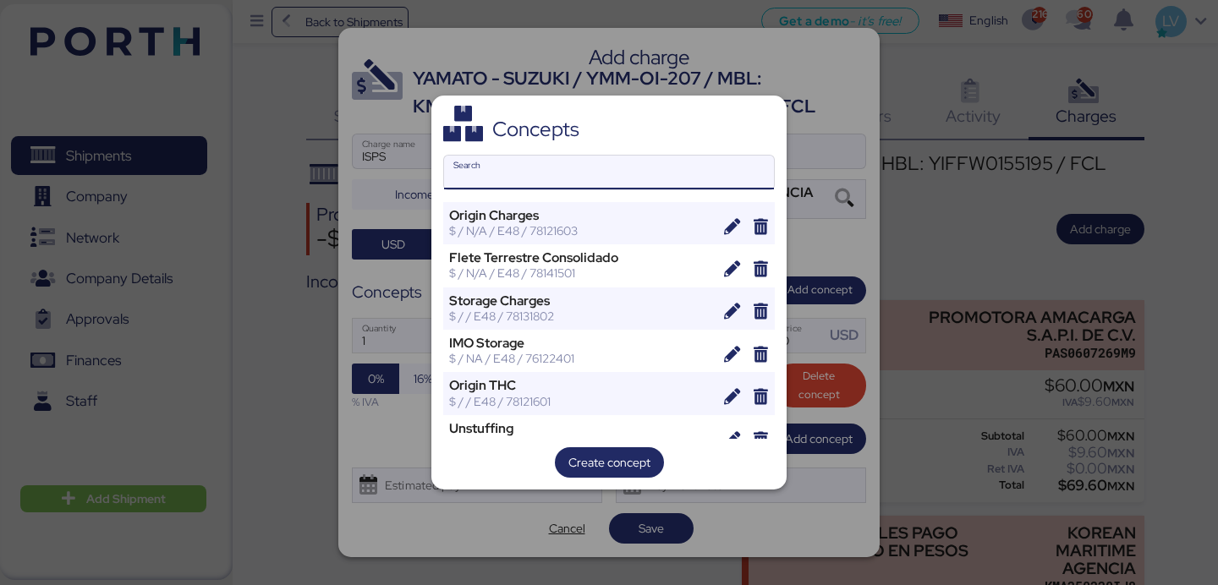
click at [707, 168] on input "Search" at bounding box center [609, 173] width 330 height 34
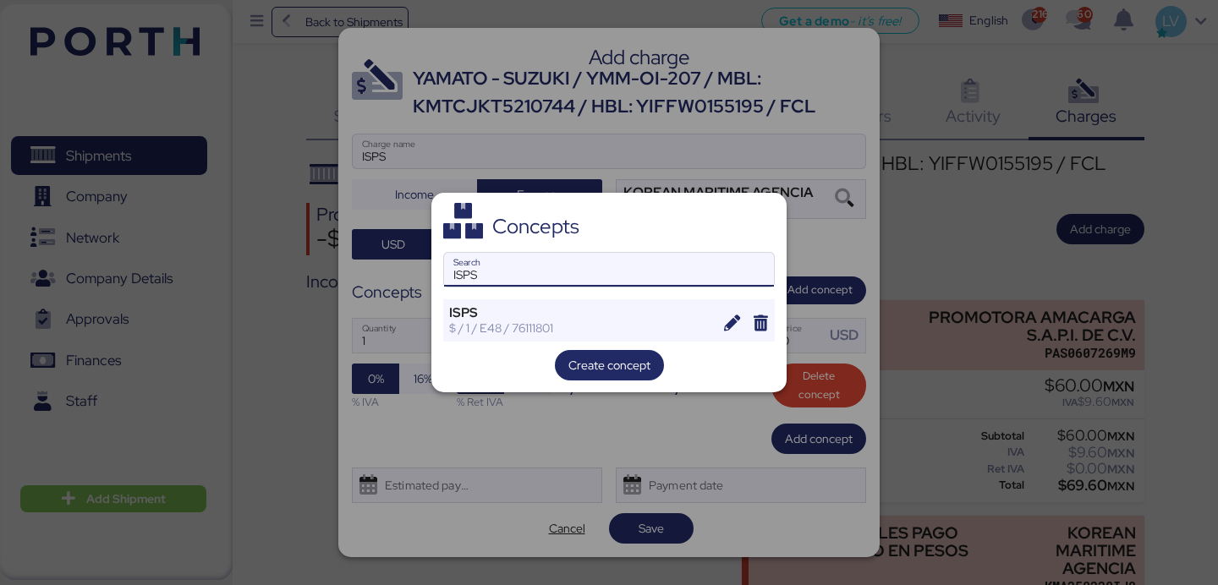
type input "ISPS"
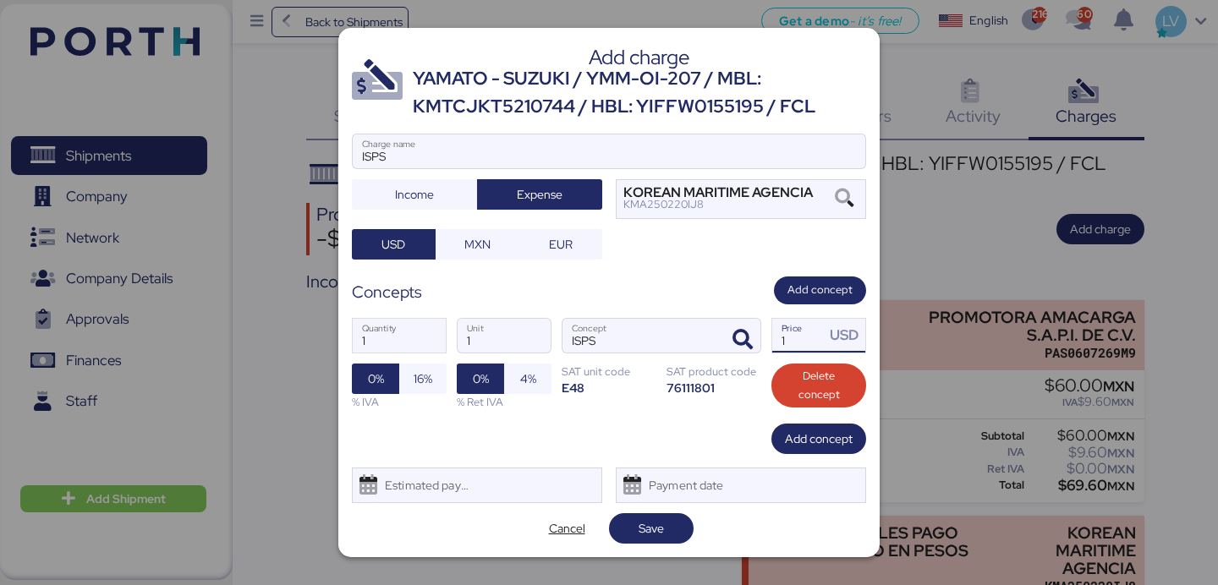
click at [808, 344] on input "1" at bounding box center [798, 336] width 52 height 34
type input "15"
click at [665, 527] on span "Save" at bounding box center [652, 529] width 58 height 24
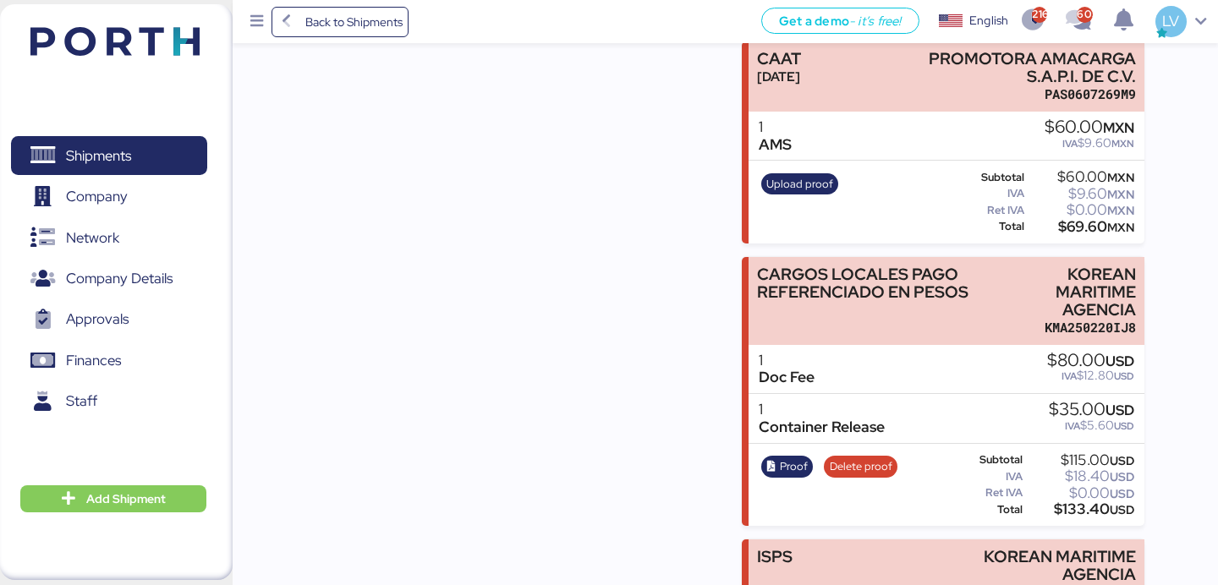
scroll to position [429, 0]
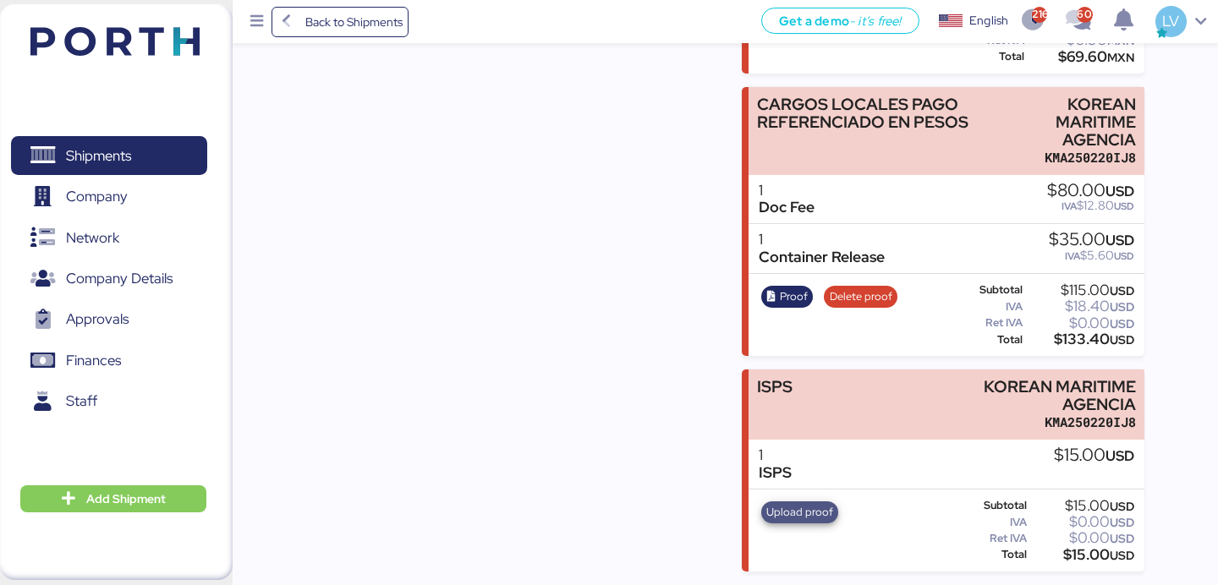
click at [798, 515] on span "Upload proof" at bounding box center [800, 512] width 67 height 19
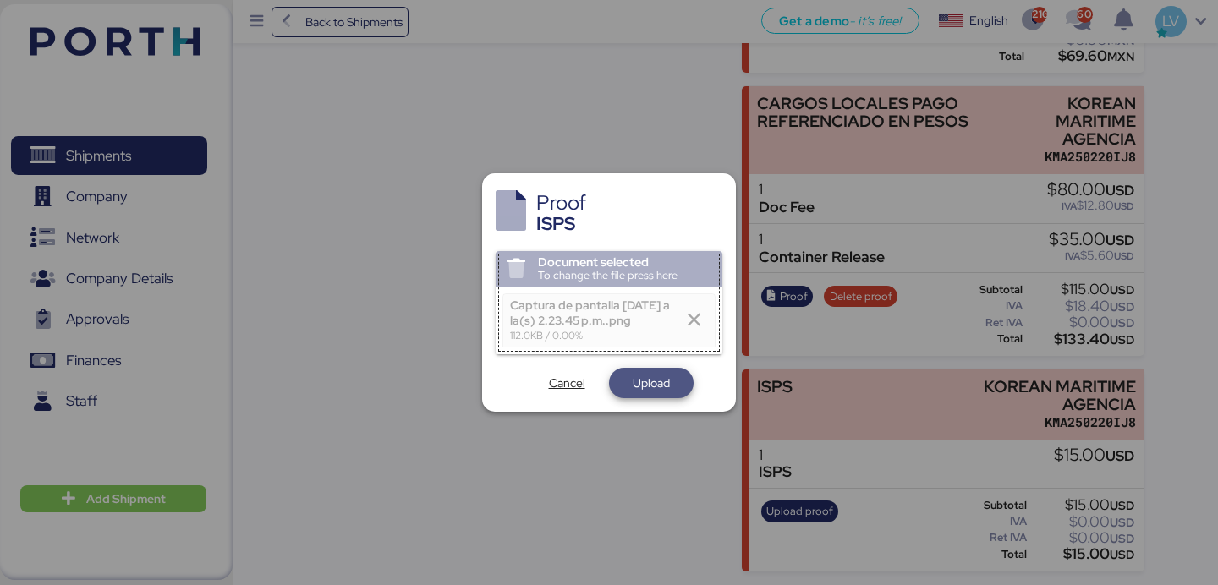
click at [639, 395] on span "Upload" at bounding box center [652, 383] width 58 height 24
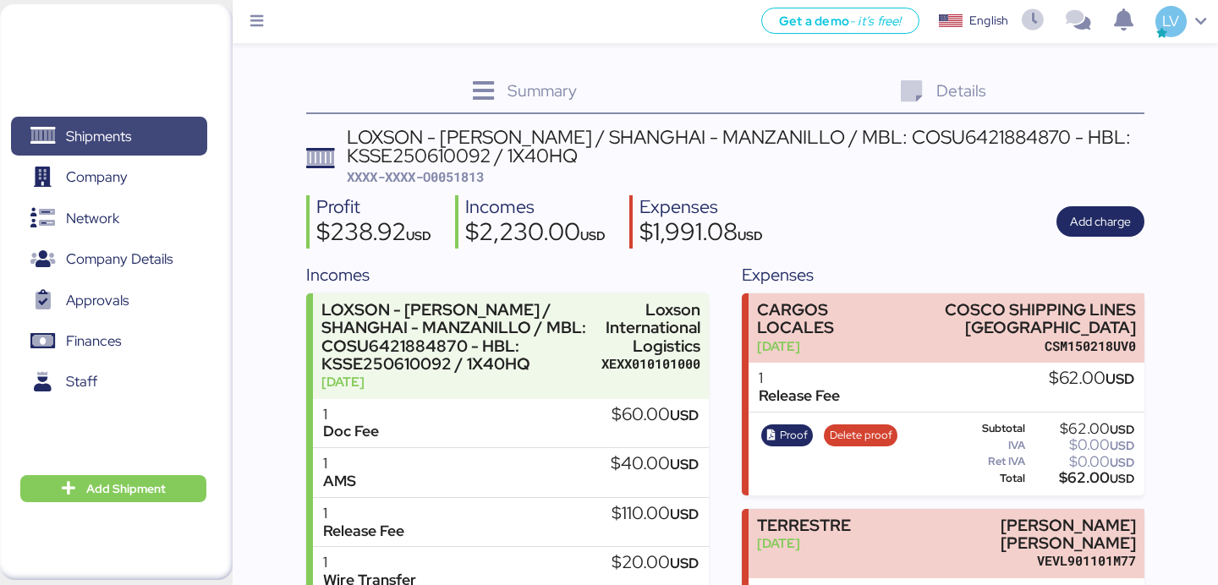
click at [170, 132] on span "Shipments" at bounding box center [109, 136] width 182 height 25
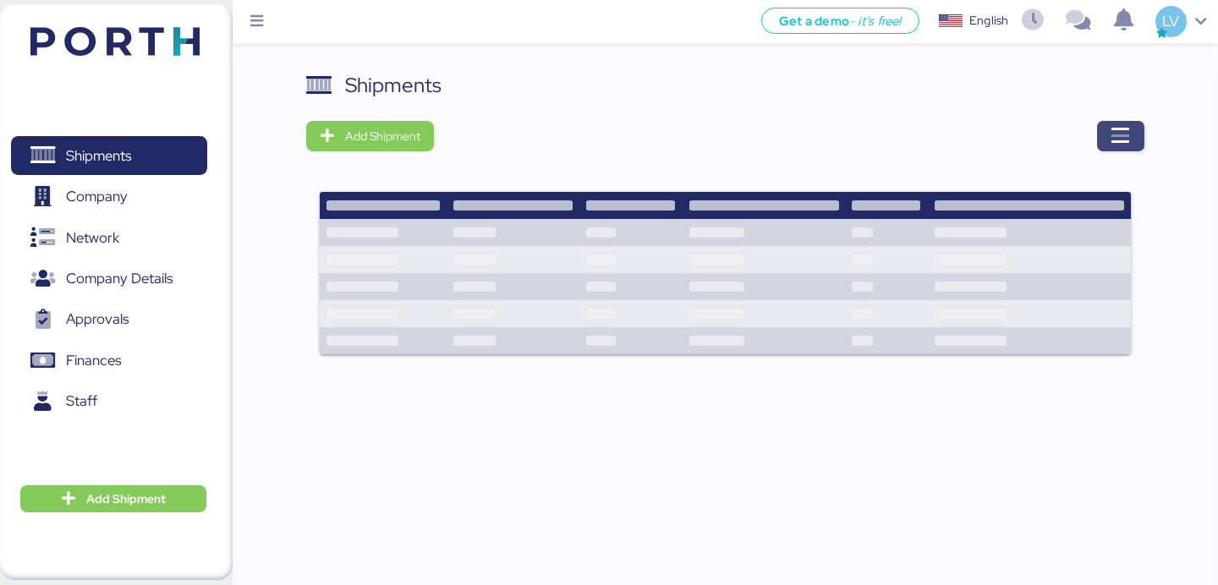
click at [1105, 135] on span "button" at bounding box center [1120, 136] width 47 height 30
click at [1115, 140] on icon "button" at bounding box center [1121, 136] width 20 height 20
click at [1125, 134] on icon "button" at bounding box center [1121, 136] width 20 height 20
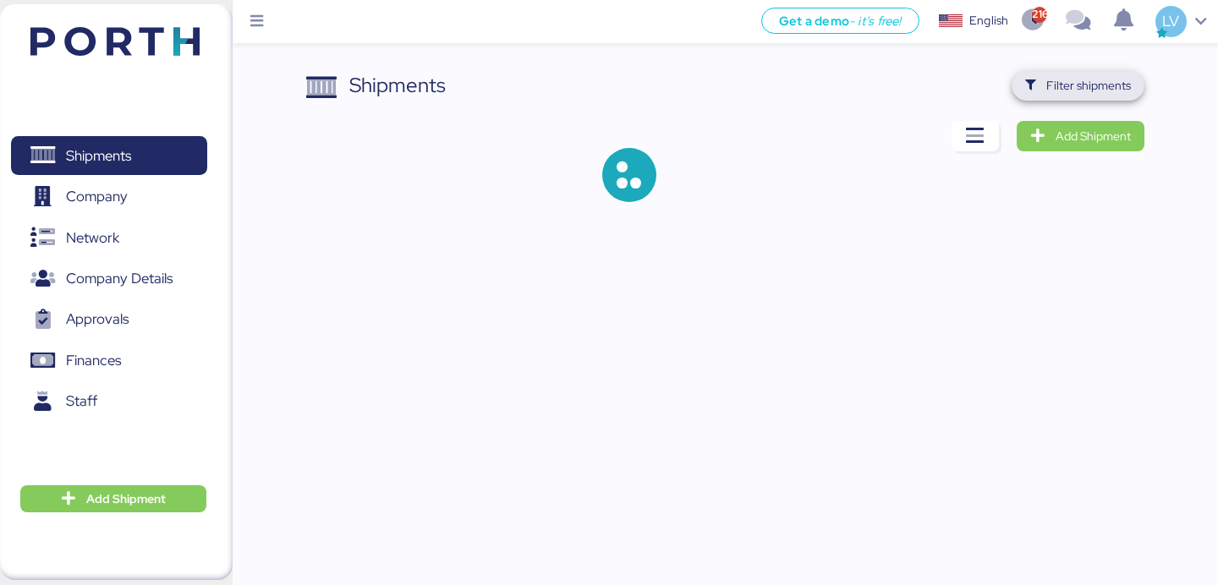
click at [1072, 99] on span "Filter shipments" at bounding box center [1078, 85] width 133 height 30
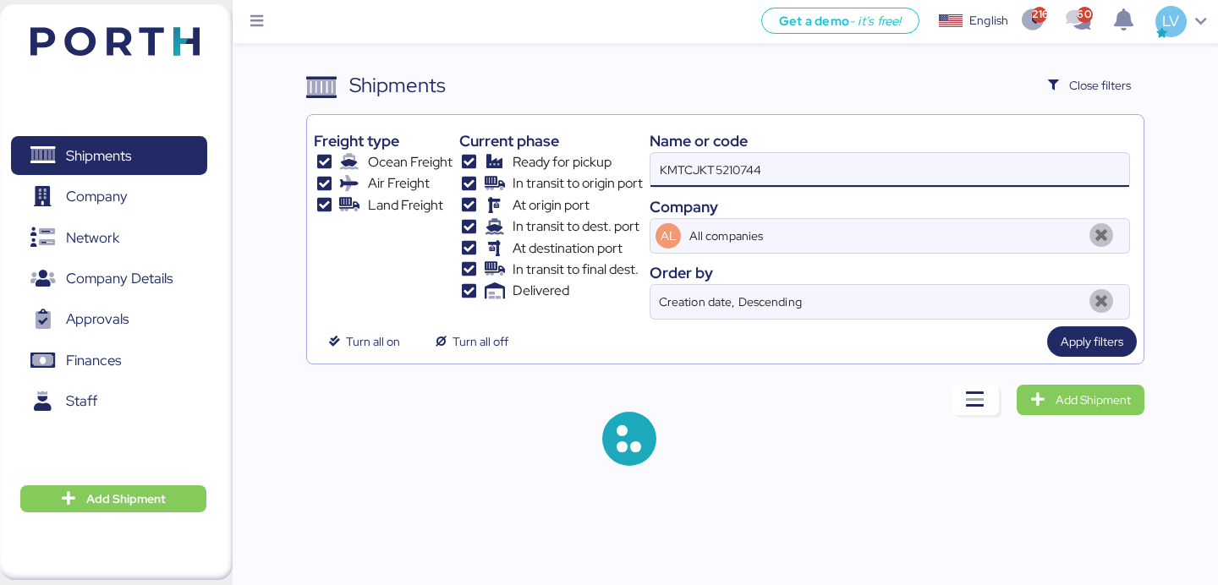
click at [948, 185] on input "KMTCJKT5210744" at bounding box center [890, 170] width 479 height 34
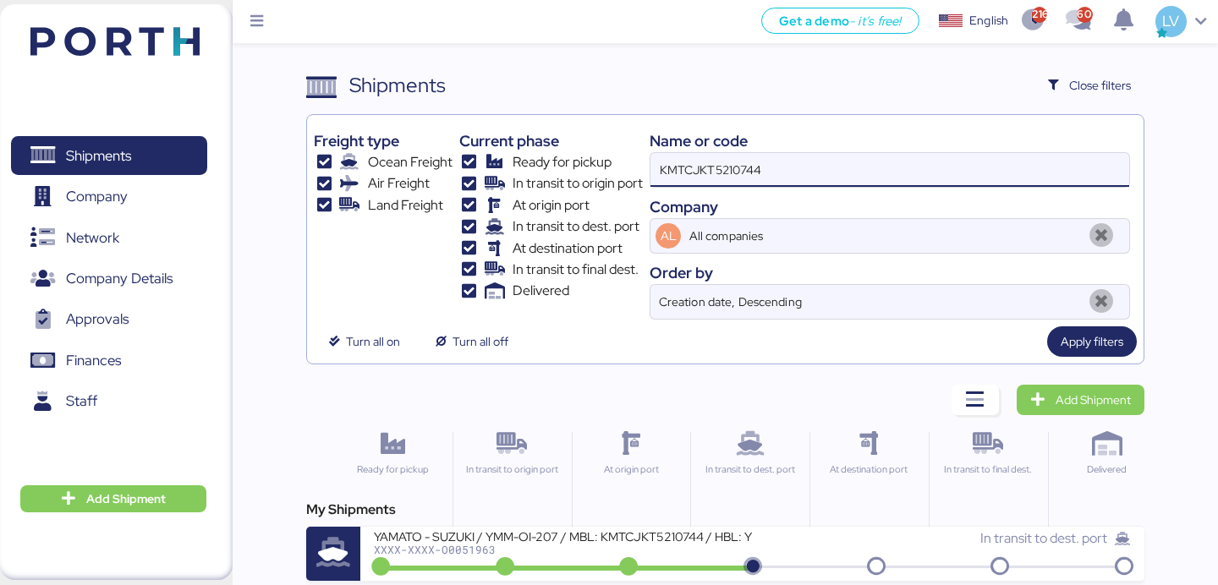
click at [948, 185] on input "KMTCJKT5210744" at bounding box center [890, 170] width 479 height 34
paste input "126948"
type input "KMTCJKT5126948"
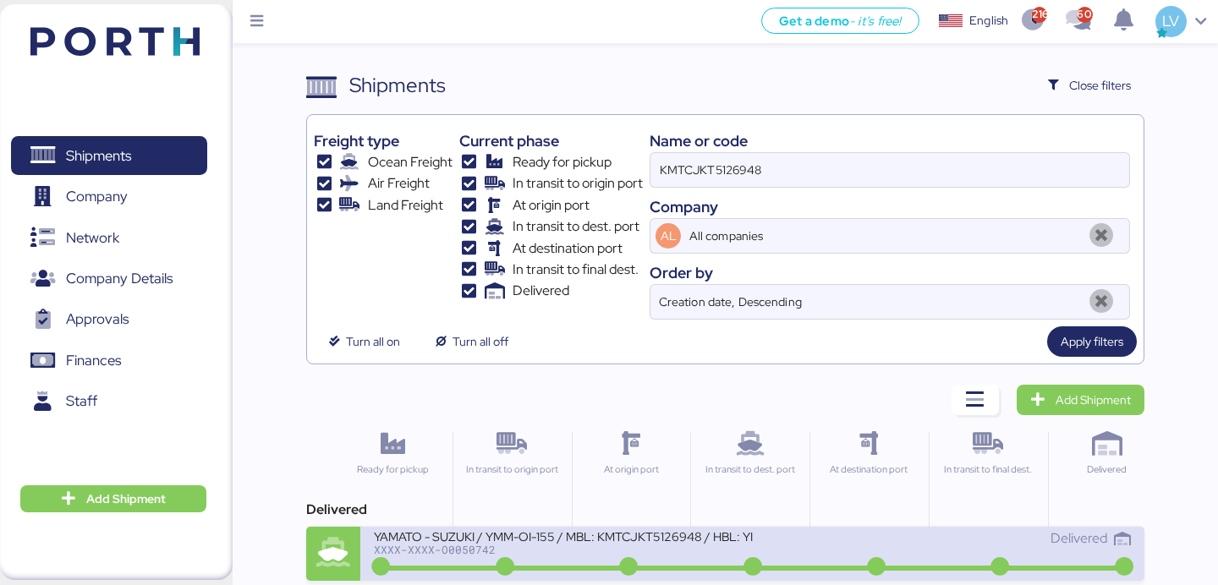
click at [612, 547] on div "XXXX-XXXX-O0050742" at bounding box center [563, 550] width 378 height 12
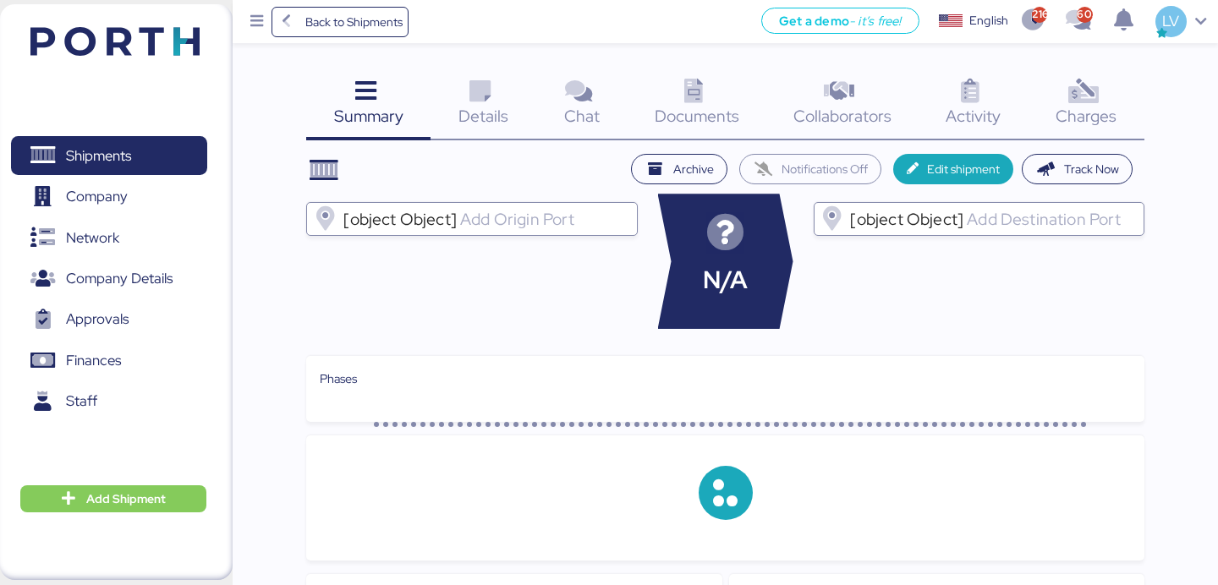
click at [1057, 103] on div "Charges 0" at bounding box center [1087, 105] width 116 height 70
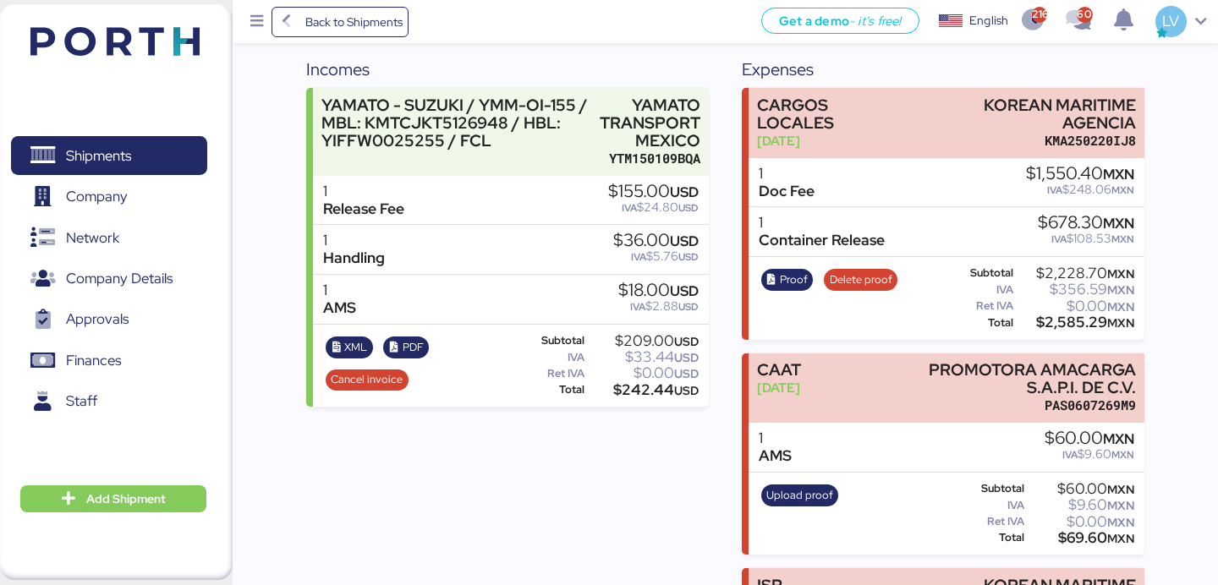
scroll to position [216, 0]
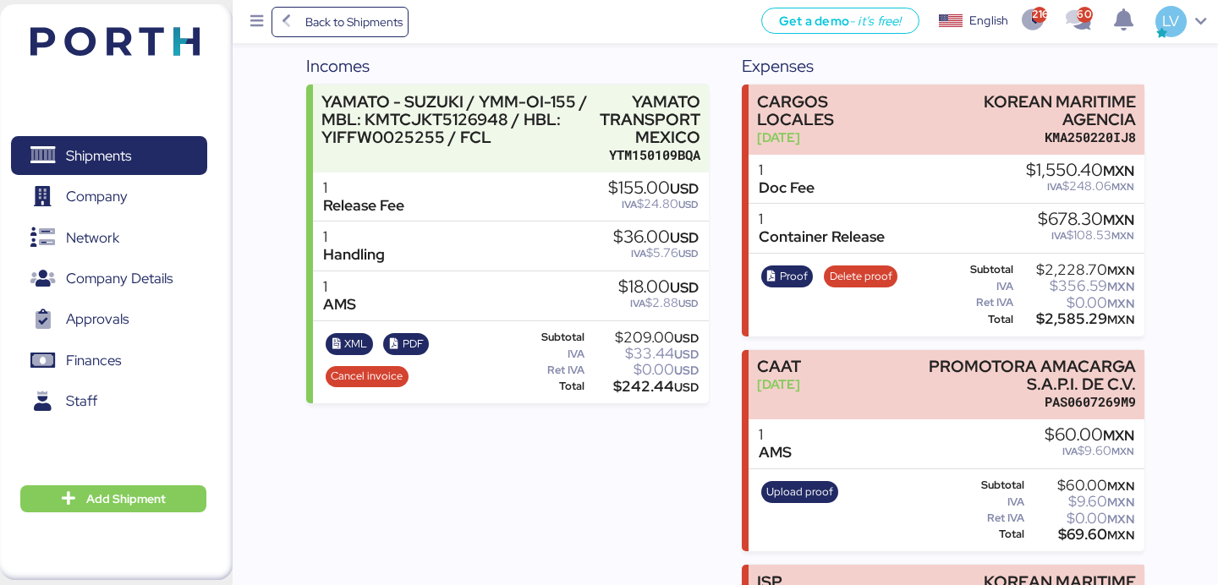
click at [1065, 174] on div "$1,550.40 MXN" at bounding box center [1080, 171] width 108 height 19
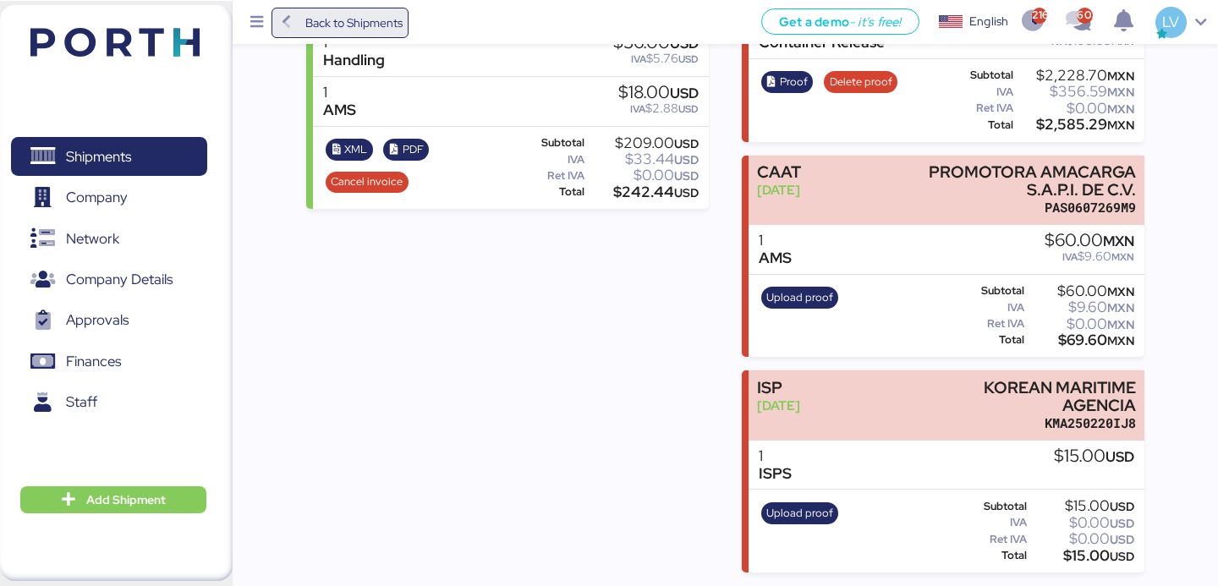
scroll to position [410, 0]
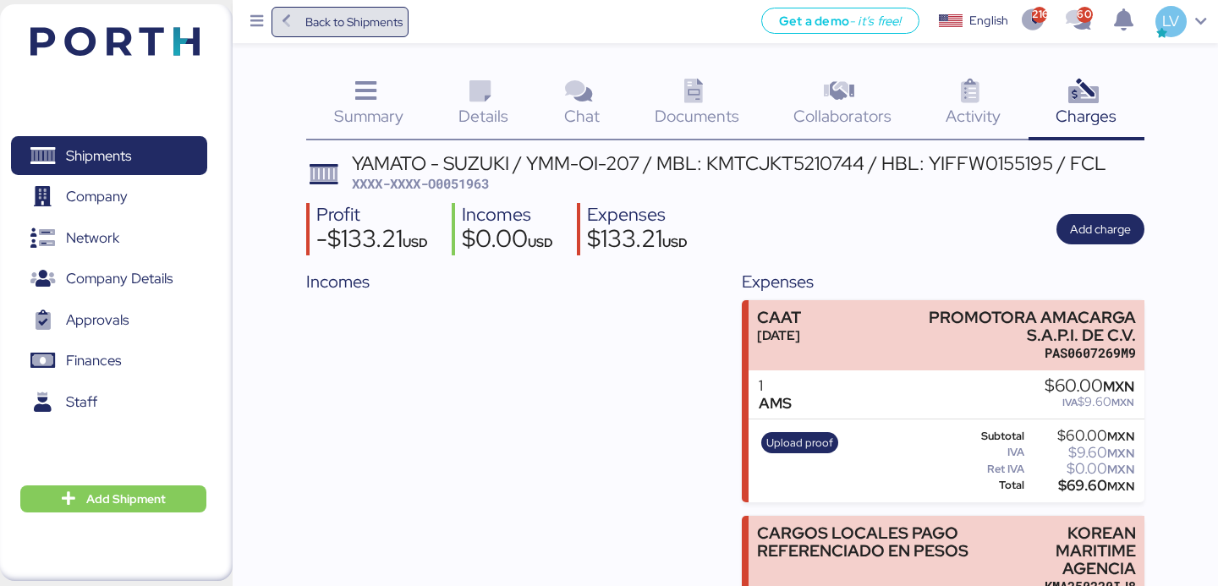
click at [389, 20] on span "Back to Shipments" at bounding box center [353, 22] width 97 height 20
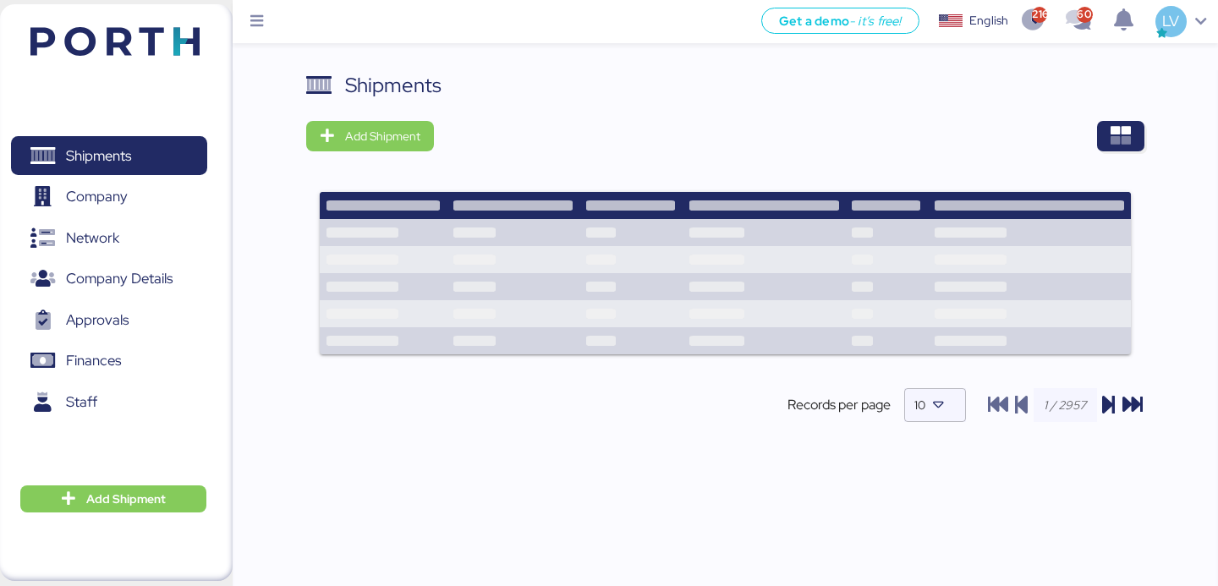
click at [1143, 113] on div "Shipments Add Shipment Records per page 10" at bounding box center [725, 260] width 838 height 381
click at [1129, 123] on span "button" at bounding box center [1120, 136] width 47 height 30
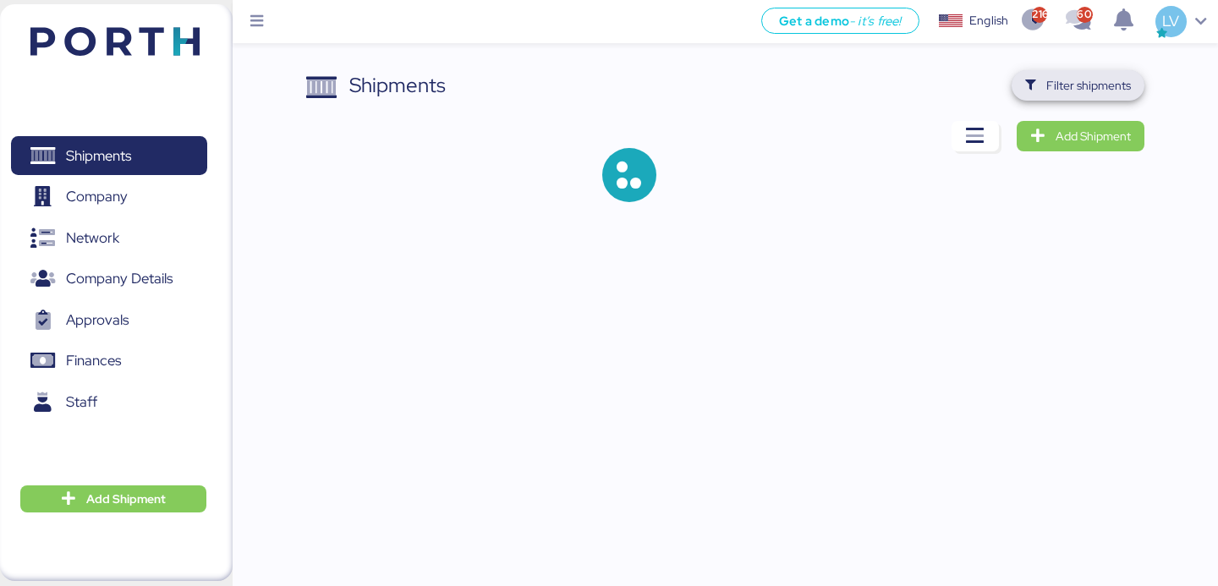
click at [1107, 99] on span "Filter shipments" at bounding box center [1078, 85] width 133 height 30
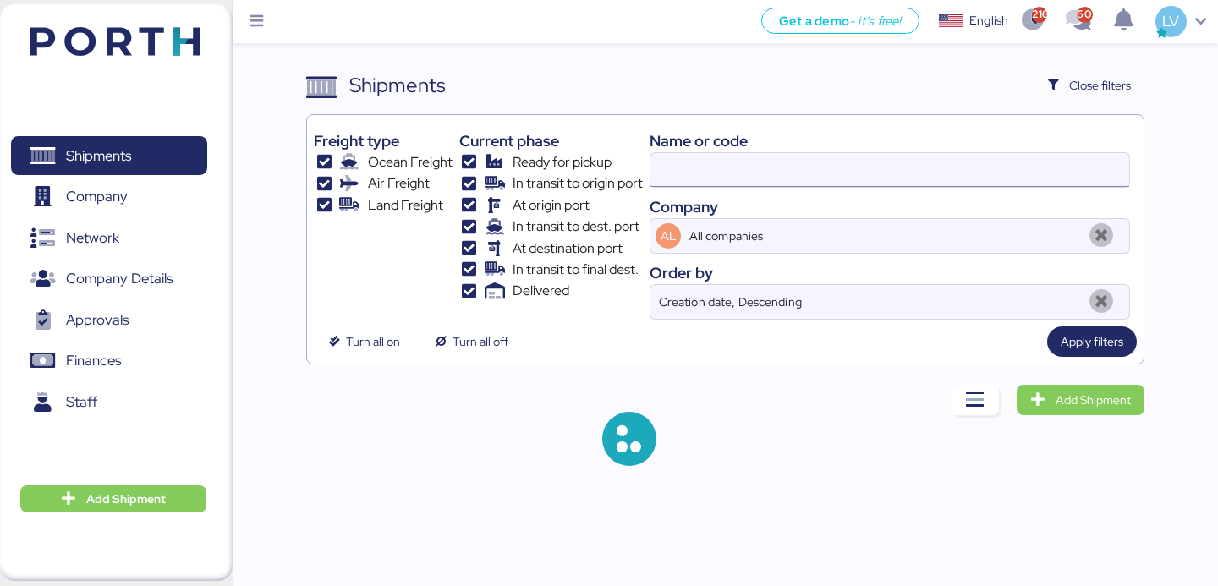
click at [979, 171] on input at bounding box center [890, 170] width 479 height 34
paste input "A0052130"
type input "A0052130"
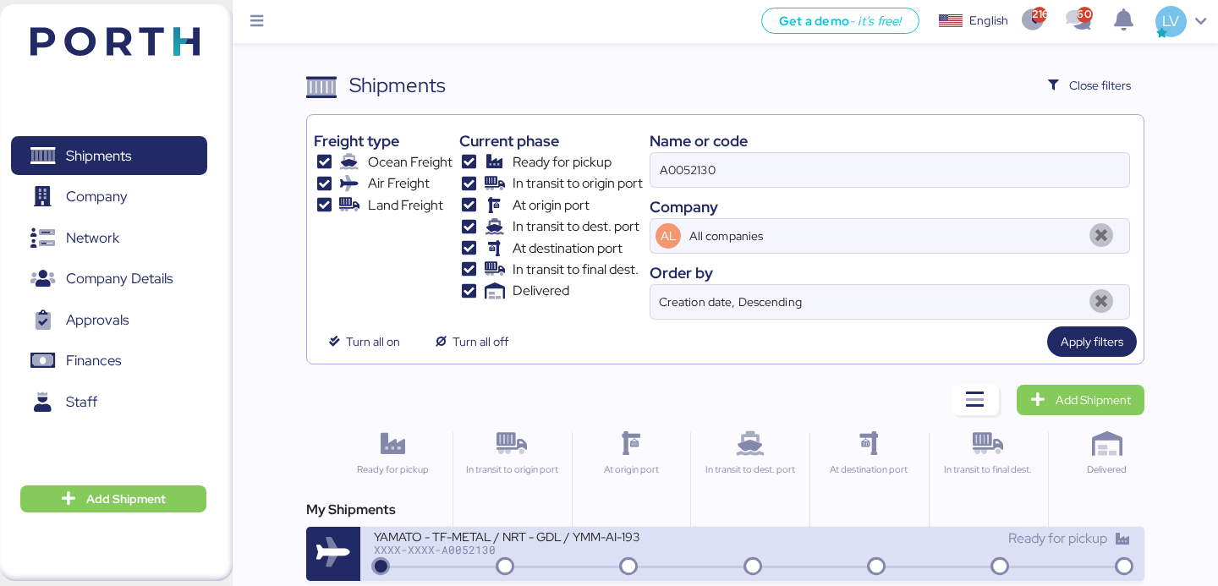
click at [507, 537] on div "YAMATO - TF-METAL / NRT - GDL / YMM-AI-193" at bounding box center [563, 536] width 378 height 14
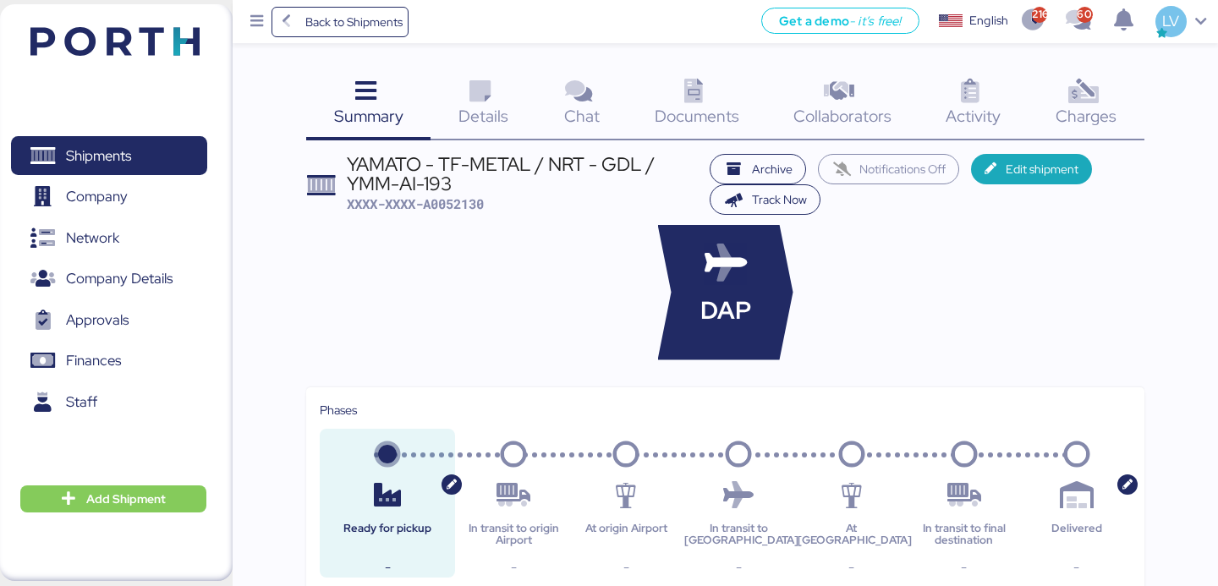
click at [694, 103] on icon at bounding box center [694, 92] width 36 height 25
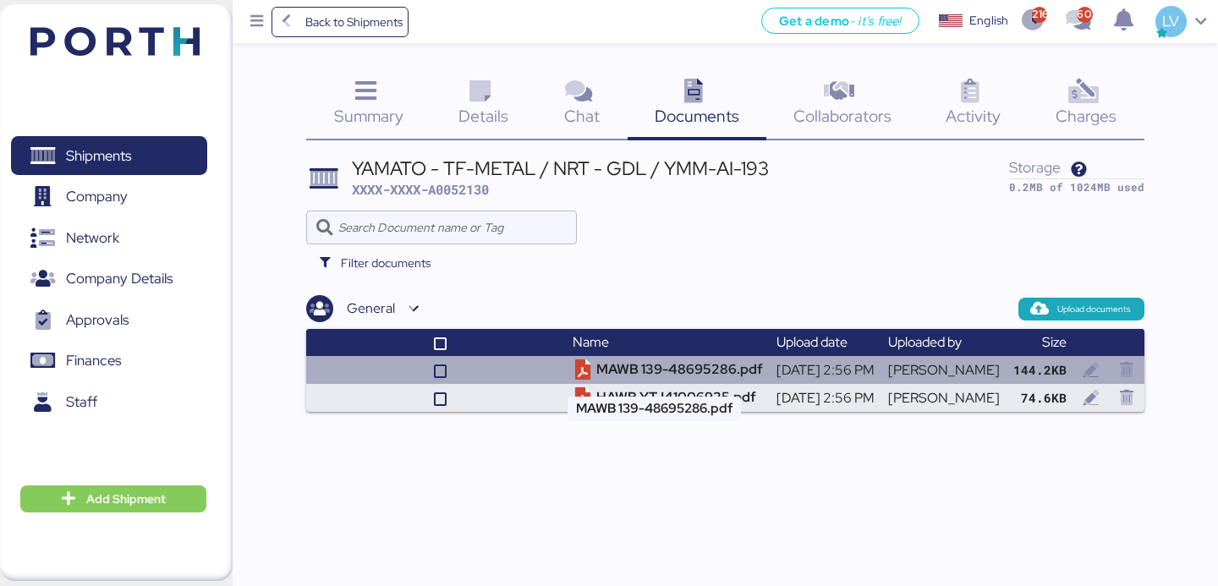
click at [632, 364] on td "MAWB 139-48695286.pdf" at bounding box center [668, 370] width 204 height 28
